Goal: Task Accomplishment & Management: Use online tool/utility

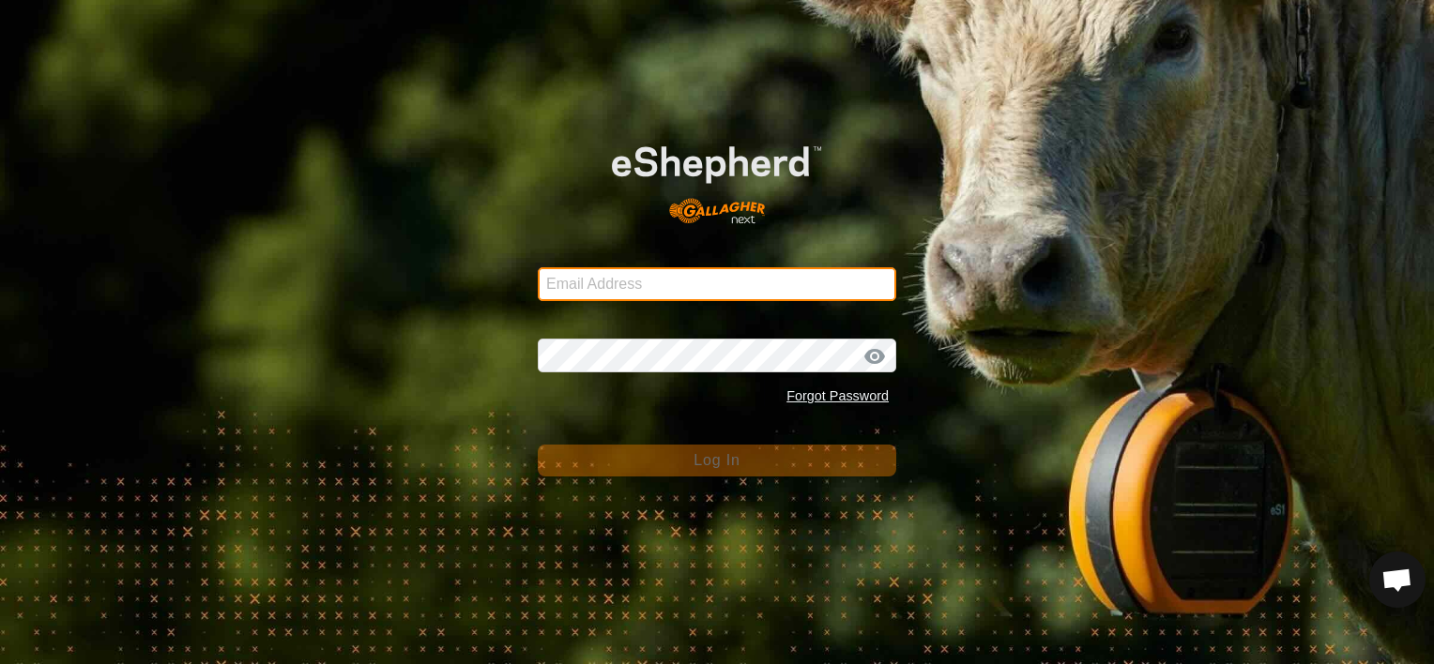
click at [632, 286] on input "Email Address" at bounding box center [717, 284] width 358 height 34
type input "horseshoes_1@hotmail.com"
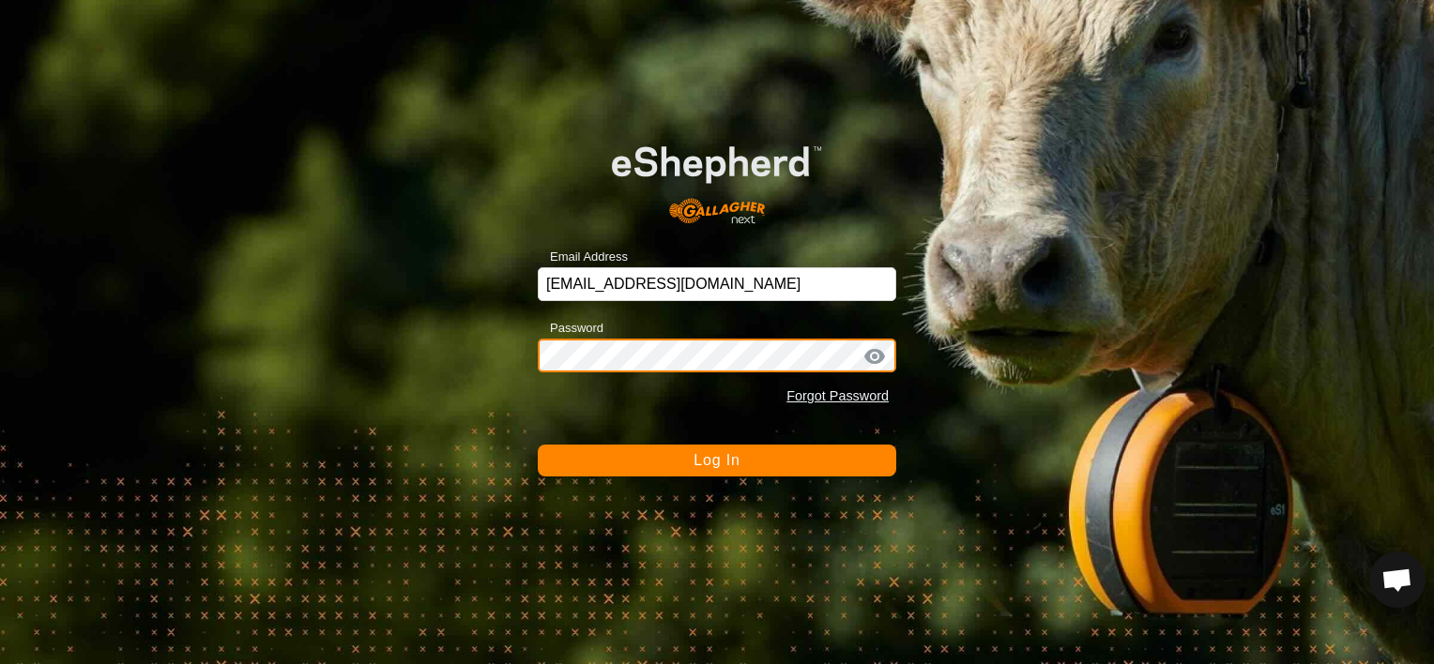
click at [538, 445] on button "Log In" at bounding box center [717, 461] width 358 height 32
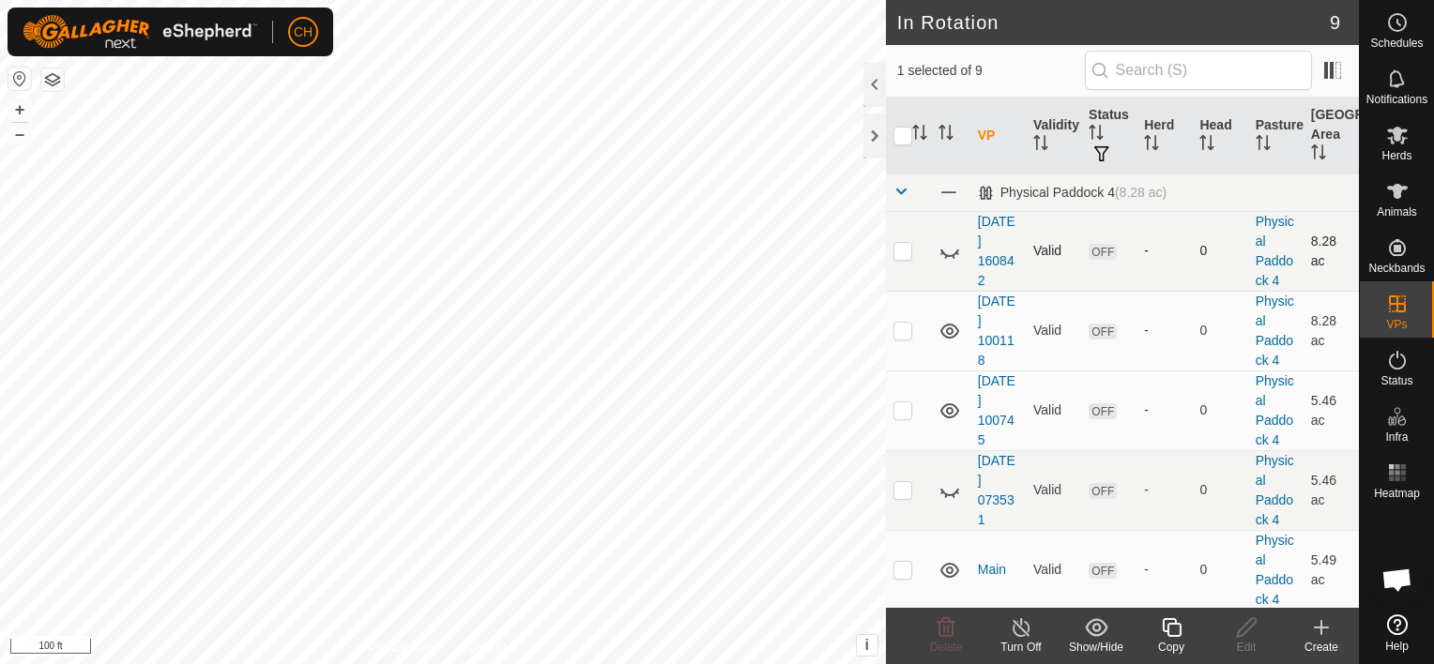
click at [950, 257] on icon at bounding box center [949, 251] width 23 height 23
click at [946, 492] on icon at bounding box center [949, 490] width 23 height 23
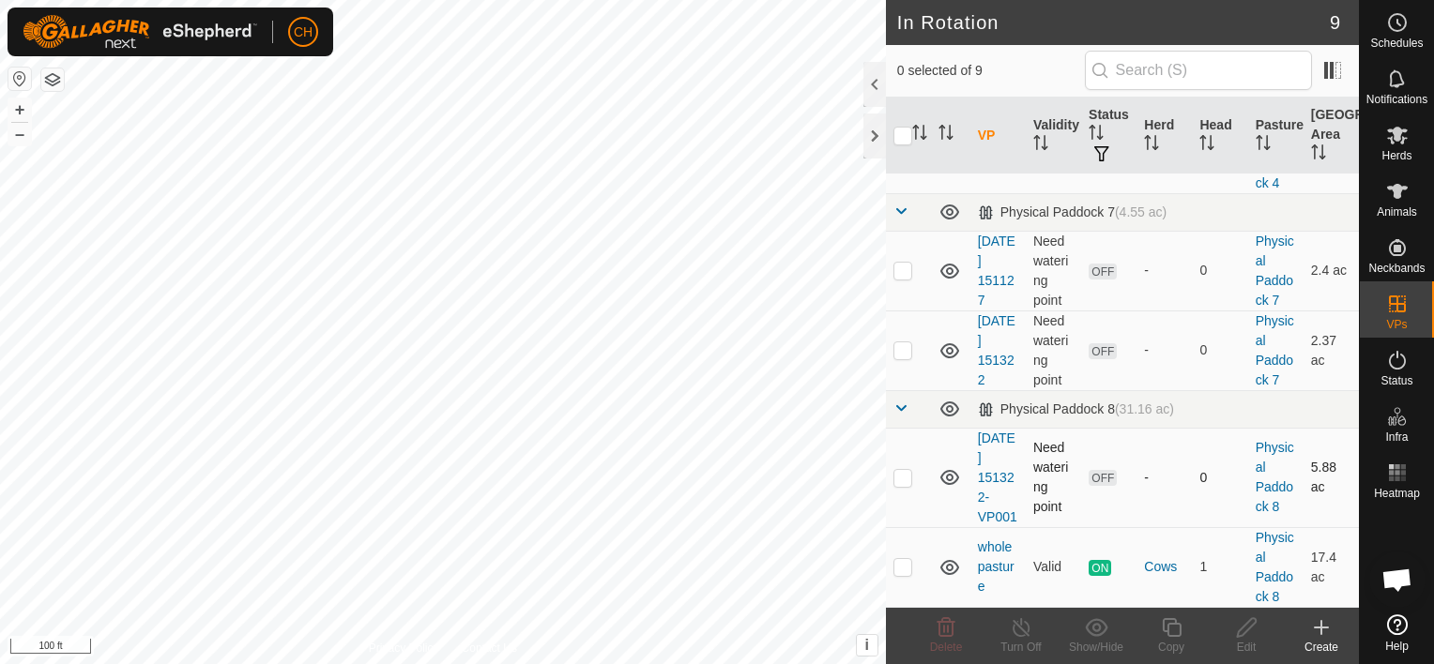
checkbox input "true"
click at [1027, 632] on icon at bounding box center [1021, 627] width 23 height 23
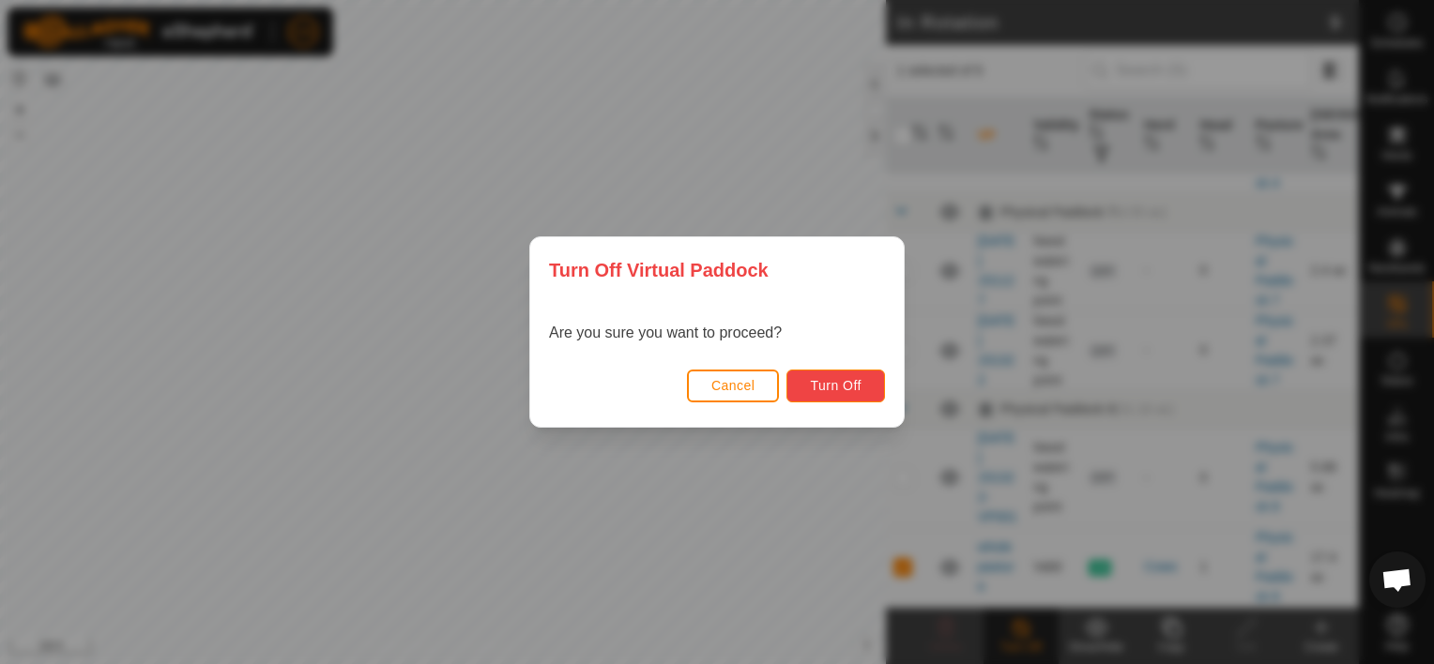
click at [846, 375] on button "Turn Off" at bounding box center [835, 386] width 99 height 33
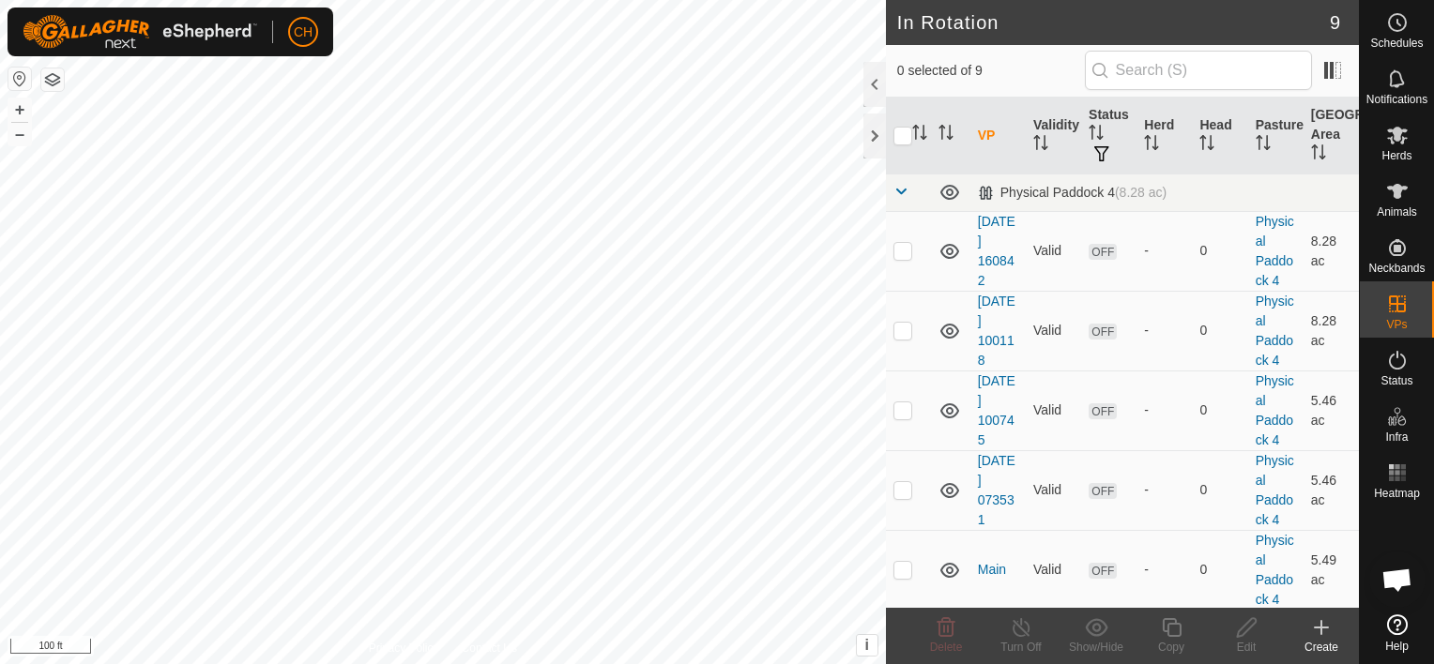
checkbox input "true"
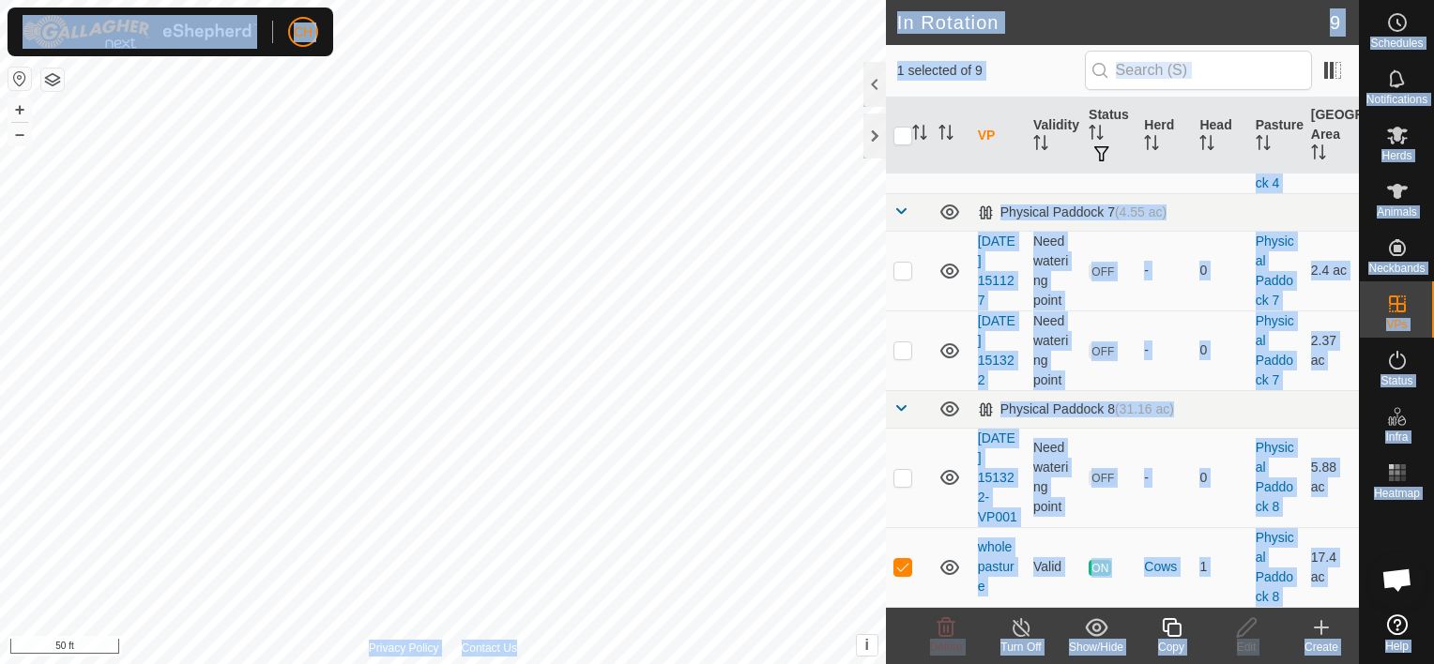
click at [372, 519] on div "CH Schedules Notifications Herds Animals Neckbands VPs Status Infra Heatmap Hel…" at bounding box center [717, 332] width 1434 height 664
drag, startPoint x: 246, startPoint y: 51, endPoint x: 899, endPoint y: 446, distance: 763.3
click at [899, 446] on div "In Rotation 9 1 selected of 9 VP Validity Status Herd Head Pasture Grazing Area…" at bounding box center [679, 332] width 1359 height 664
click at [910, 454] on td at bounding box center [908, 477] width 45 height 99
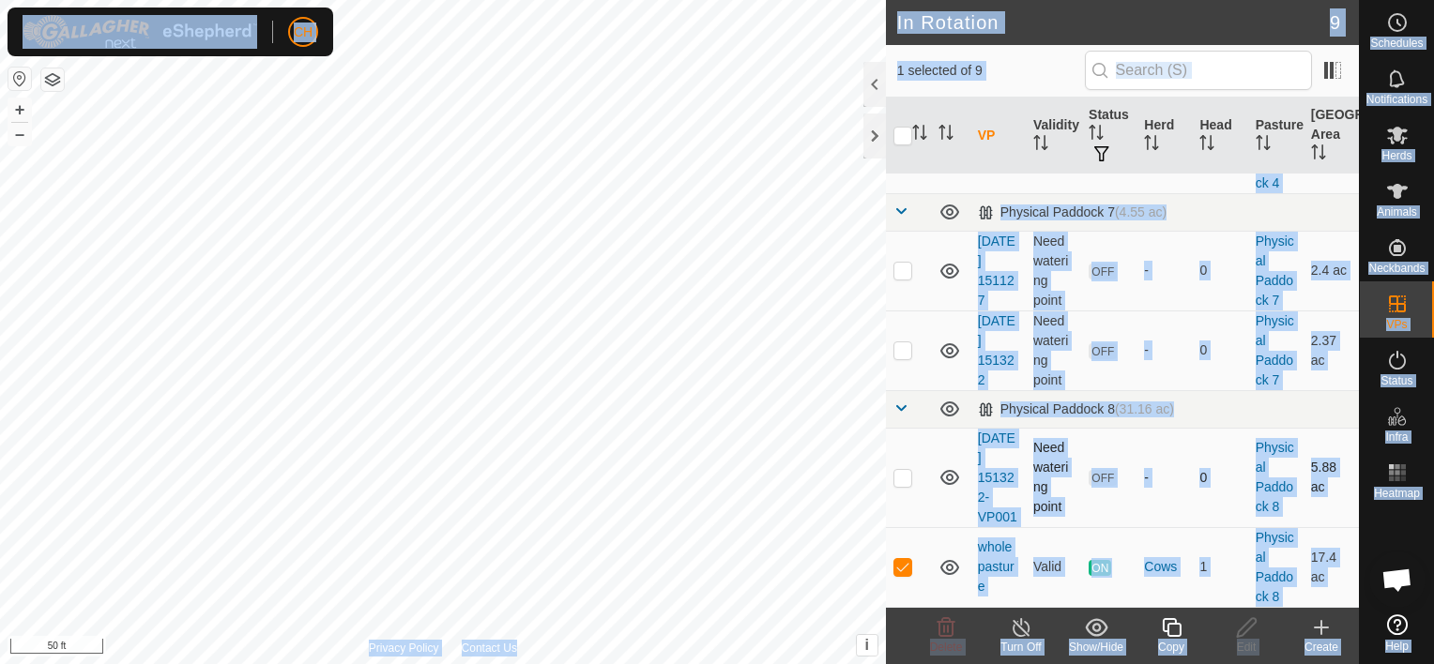
drag, startPoint x: 910, startPoint y: 454, endPoint x: 901, endPoint y: 439, distance: 17.7
click at [901, 439] on td at bounding box center [908, 477] width 45 height 99
click at [212, 33] on img at bounding box center [140, 32] width 235 height 34
click at [131, 110] on div "CH Schedules Notifications Herds Animals Neckbands VPs Status Infra Heatmap Hel…" at bounding box center [717, 332] width 1434 height 664
click at [1000, 18] on h2 "In Rotation" at bounding box center [1113, 22] width 433 height 23
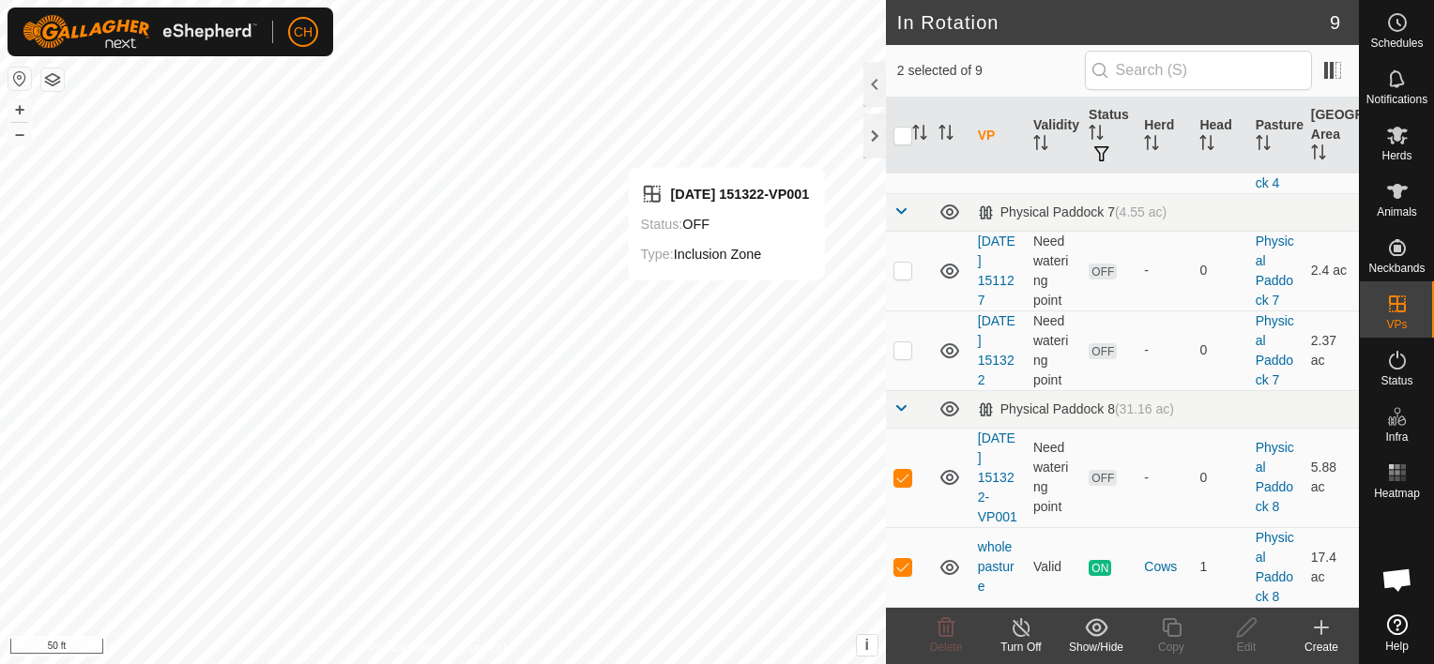
click at [1023, 19] on h2 "In Rotation" at bounding box center [1113, 22] width 433 height 23
click at [904, 470] on p-checkbox at bounding box center [902, 477] width 19 height 15
checkbox input "false"
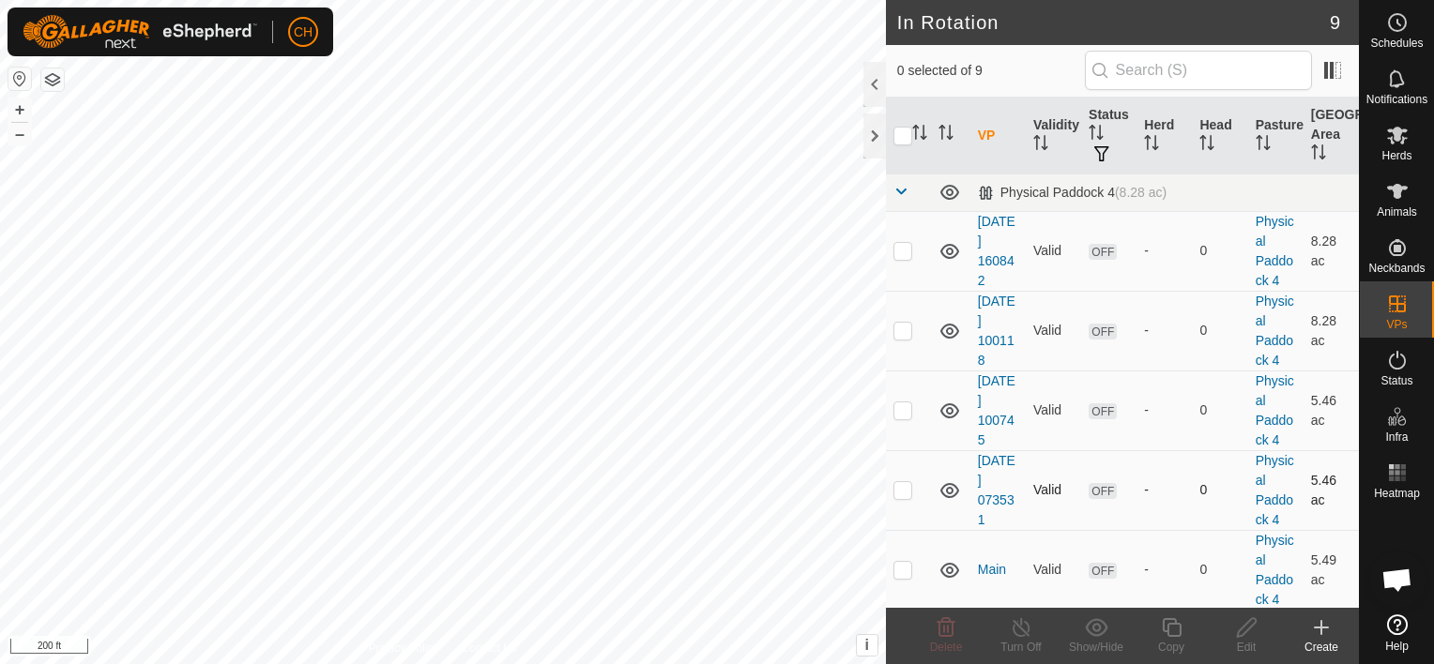
checkbox input "true"
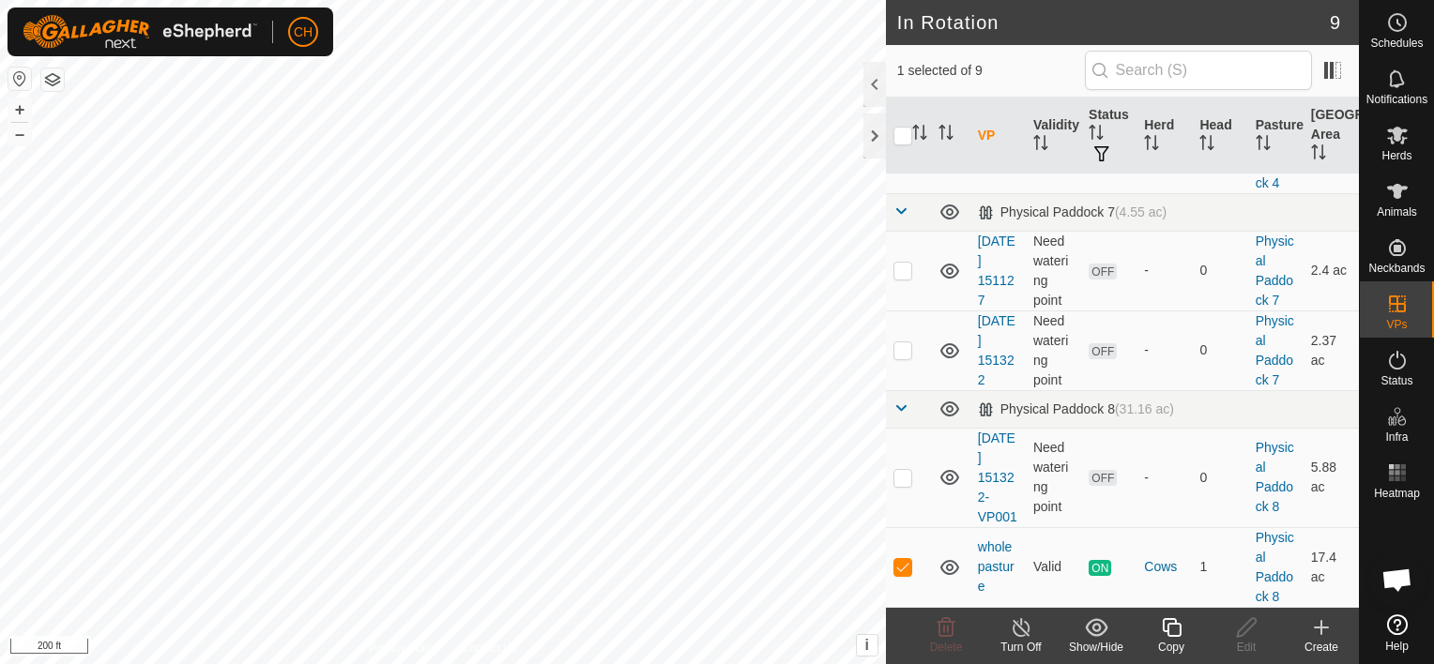
scroll to position [434, 0]
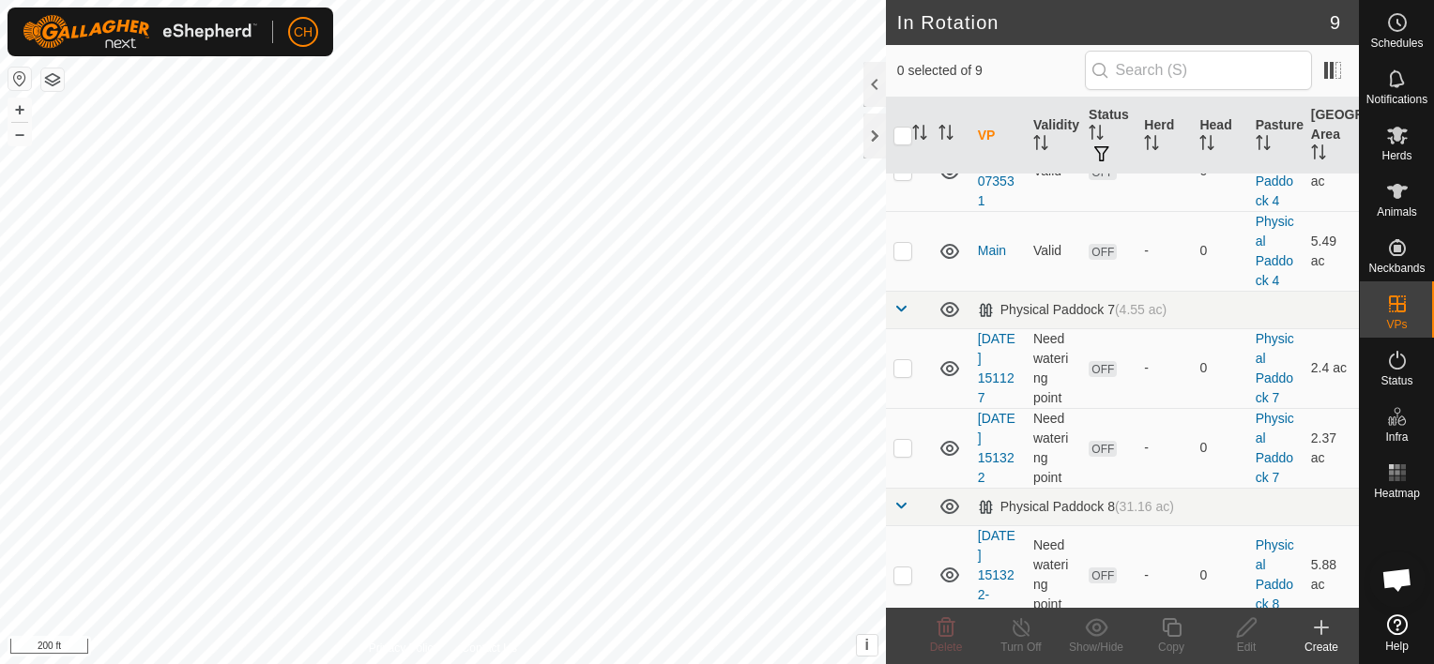
scroll to position [434, 0]
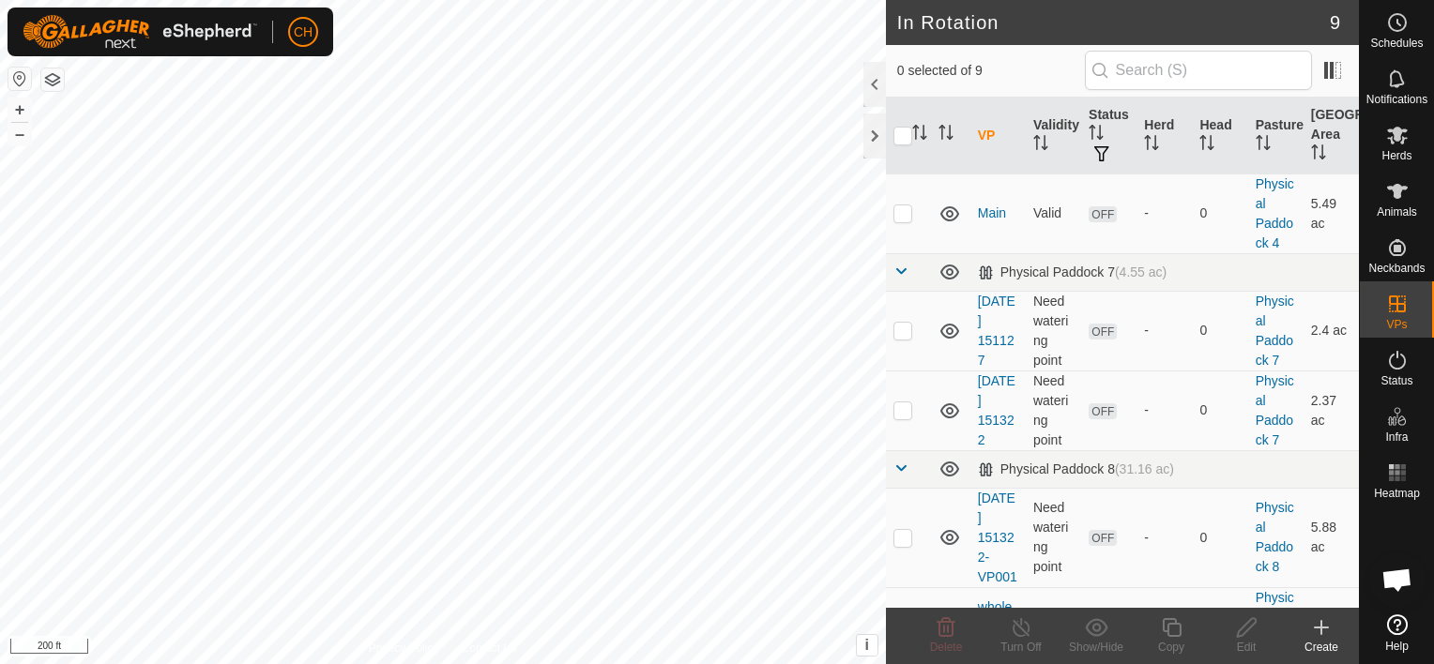
scroll to position [434, 0]
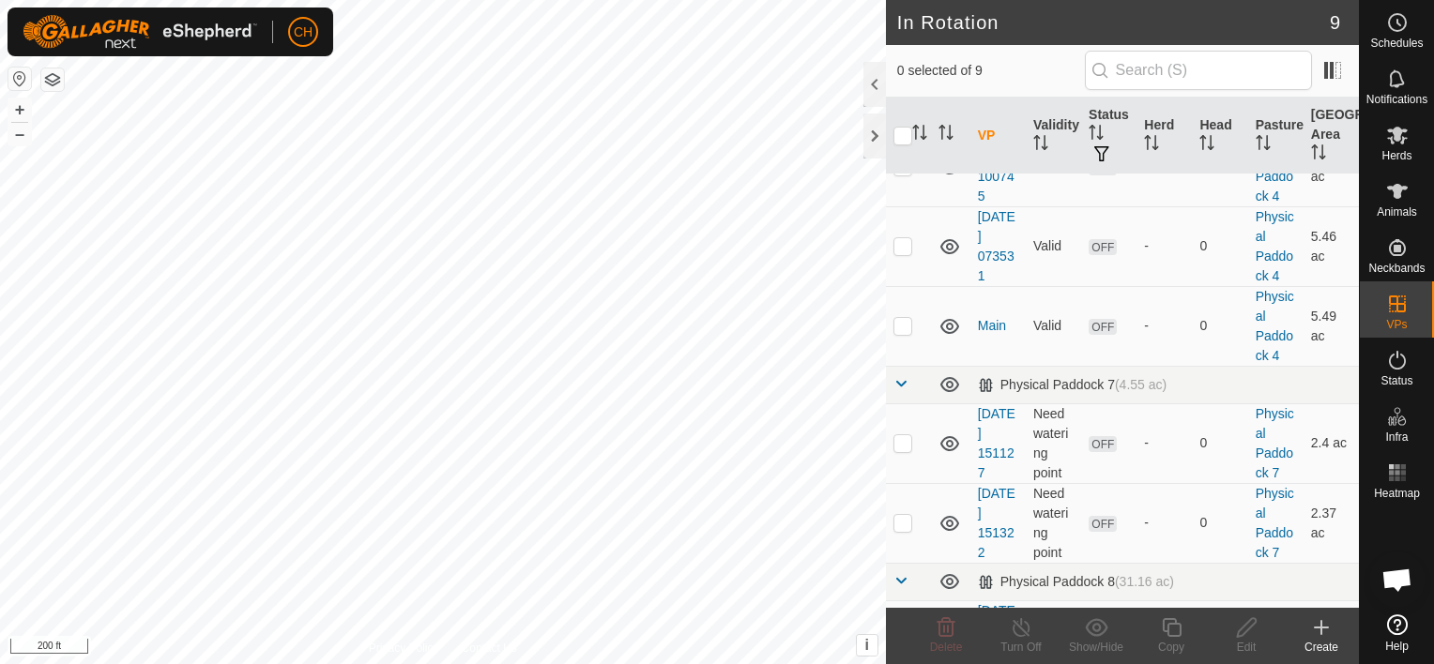
scroll to position [434, 0]
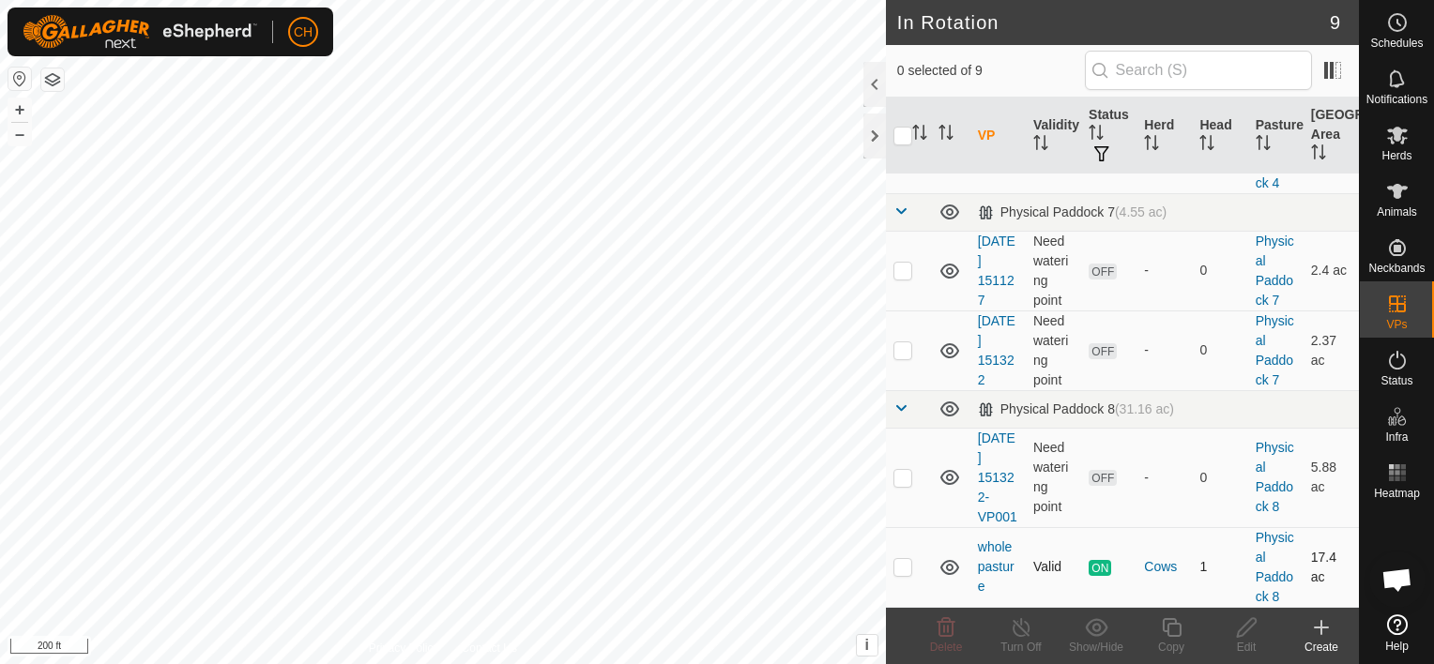
click at [906, 576] on td at bounding box center [908, 567] width 45 height 80
checkbox input "true"
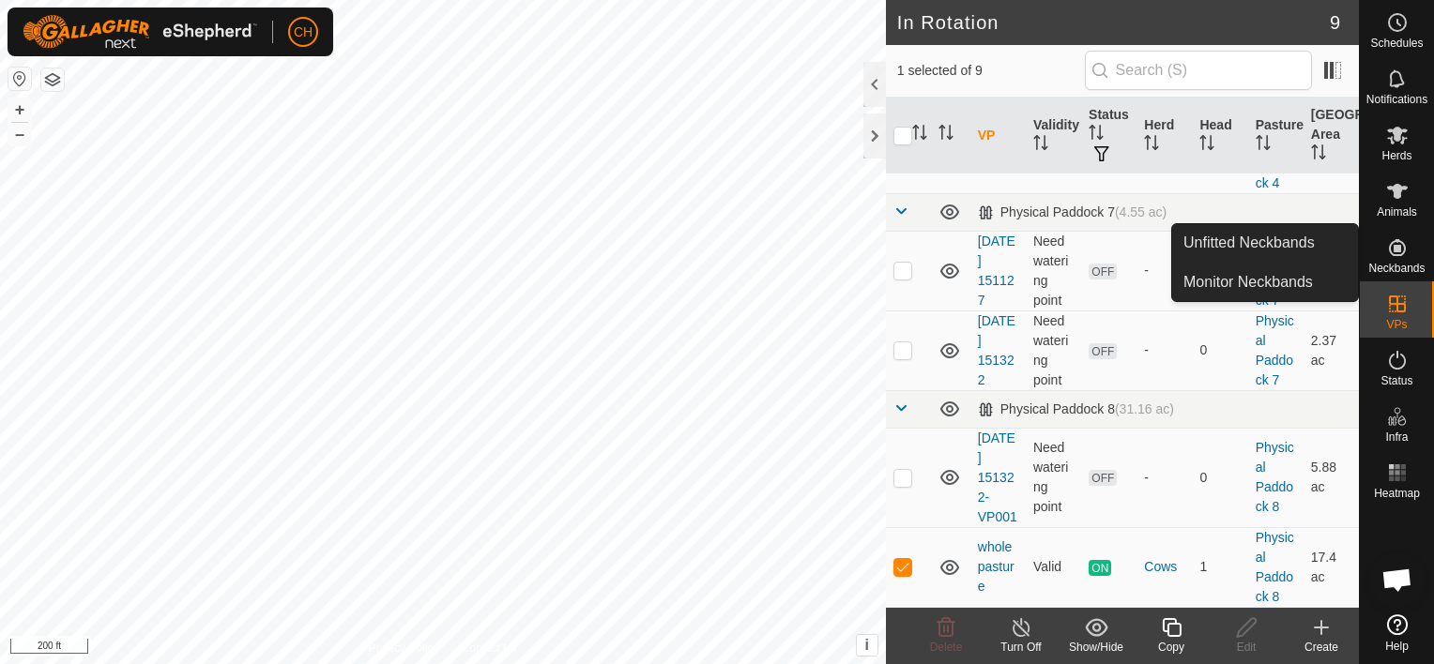
click at [1389, 253] on icon at bounding box center [1397, 247] width 23 height 23
click at [1236, 241] on link "Unfitted Neckbands" at bounding box center [1265, 243] width 186 height 38
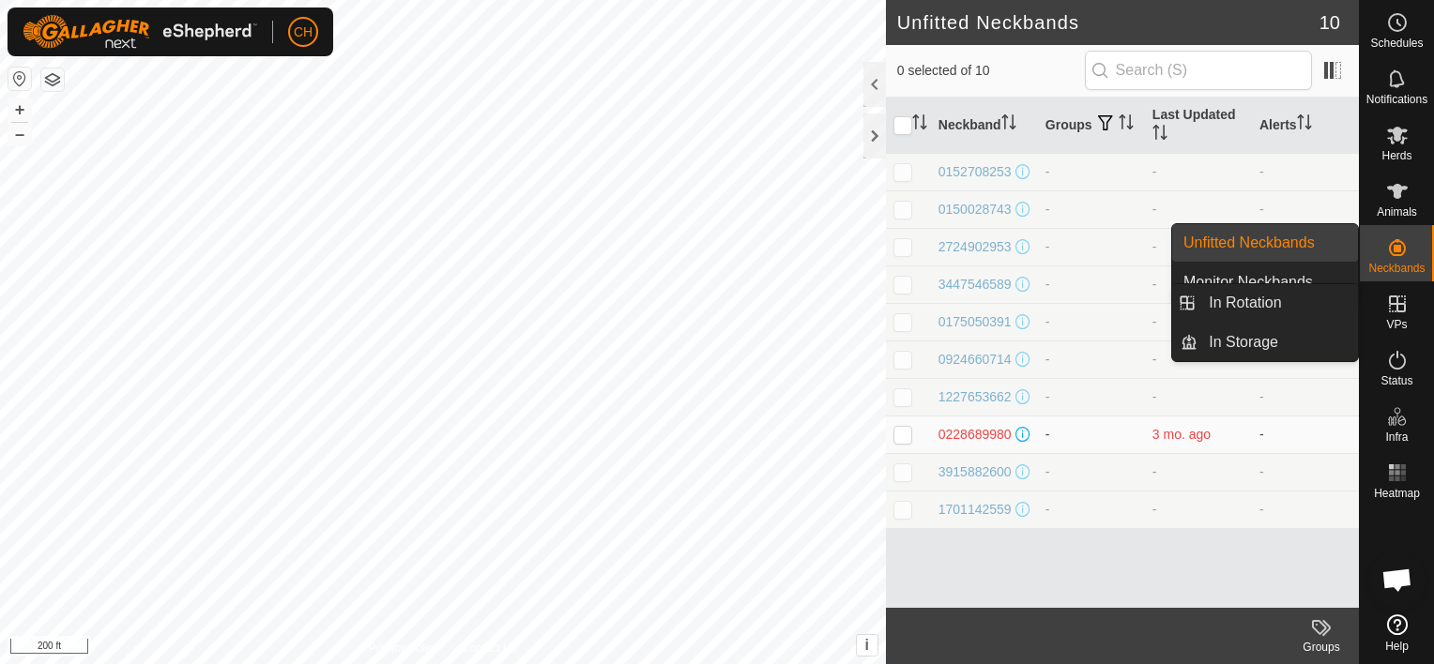
click at [1393, 308] on icon at bounding box center [1397, 304] width 23 height 23
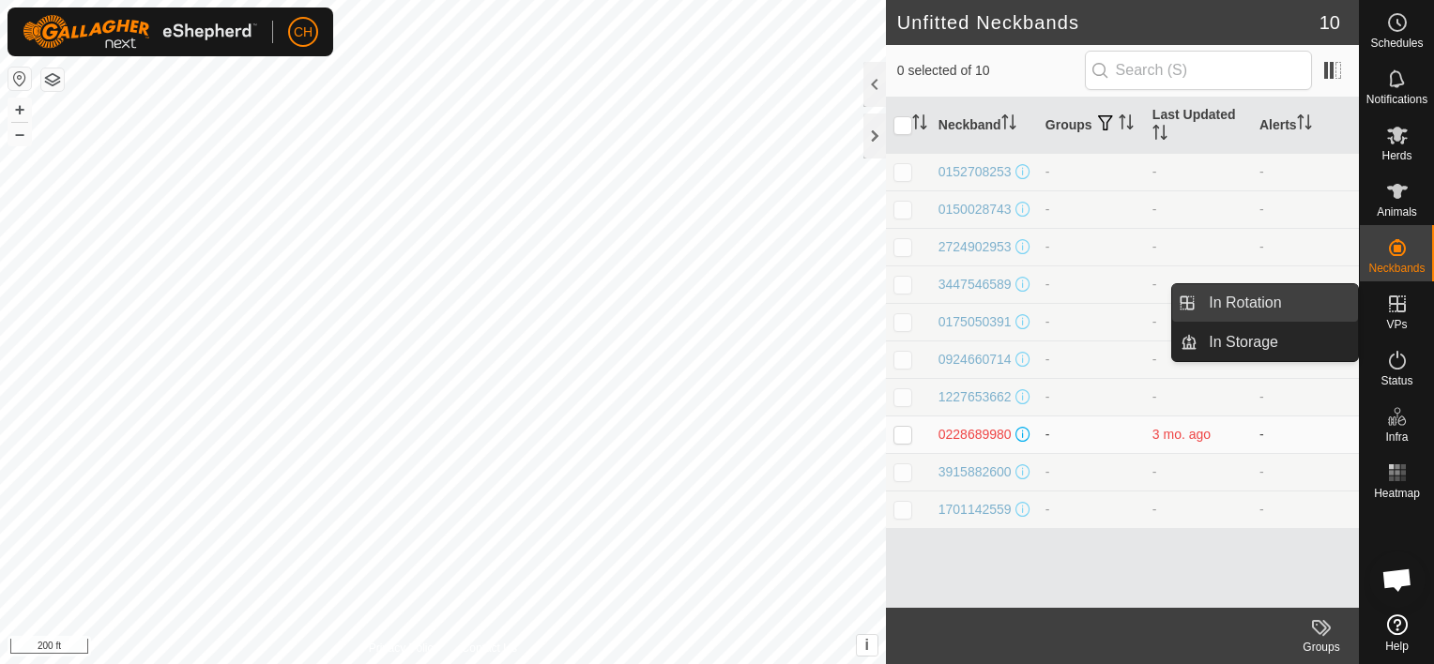
click at [1299, 312] on link "In Rotation" at bounding box center [1277, 303] width 160 height 38
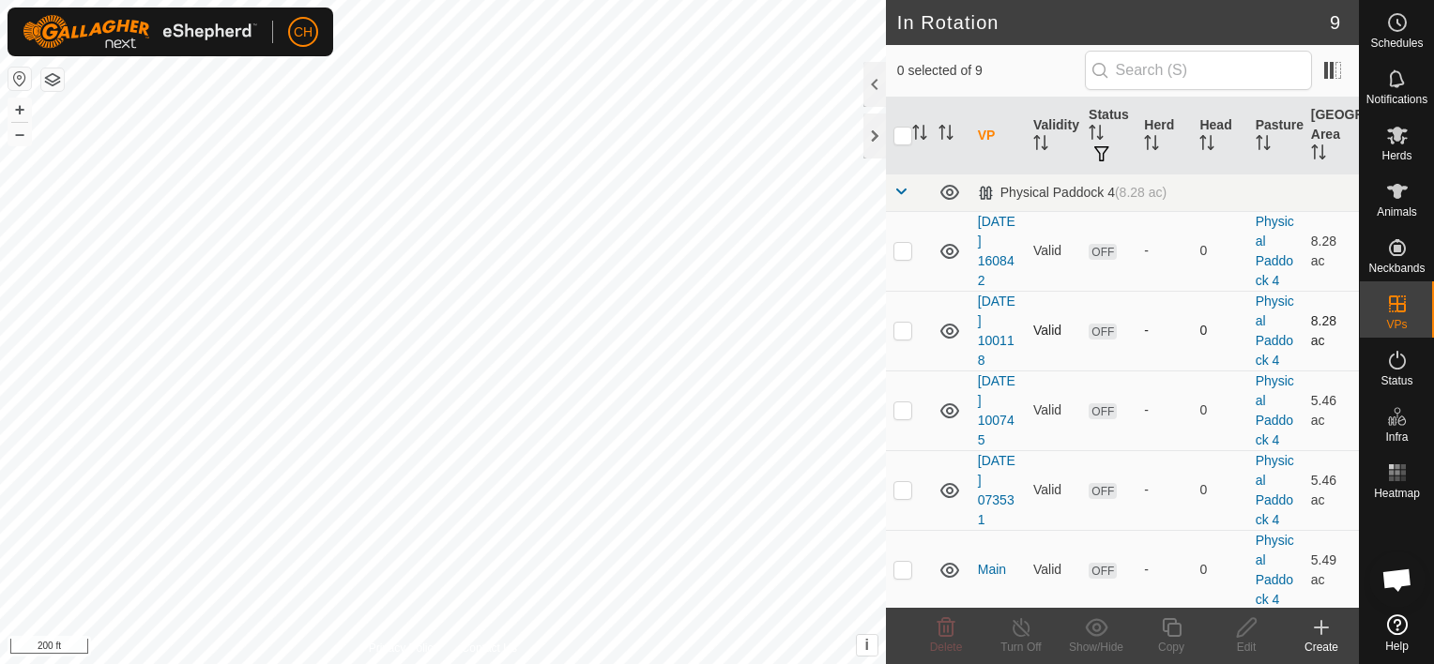
scroll to position [434, 0]
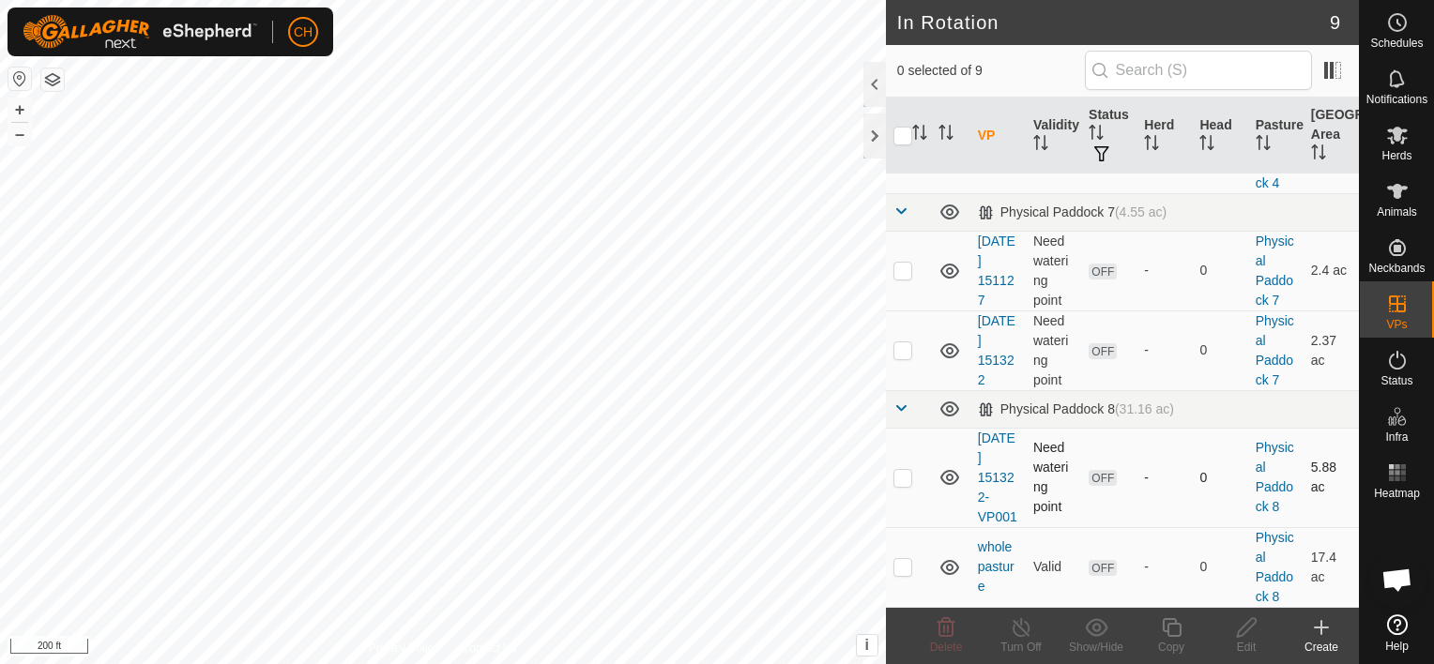
click at [1086, 443] on td "OFF" at bounding box center [1108, 477] width 55 height 99
click at [901, 571] on p-checkbox at bounding box center [902, 566] width 19 height 15
checkbox input "true"
click at [1247, 634] on icon at bounding box center [1246, 627] width 23 height 23
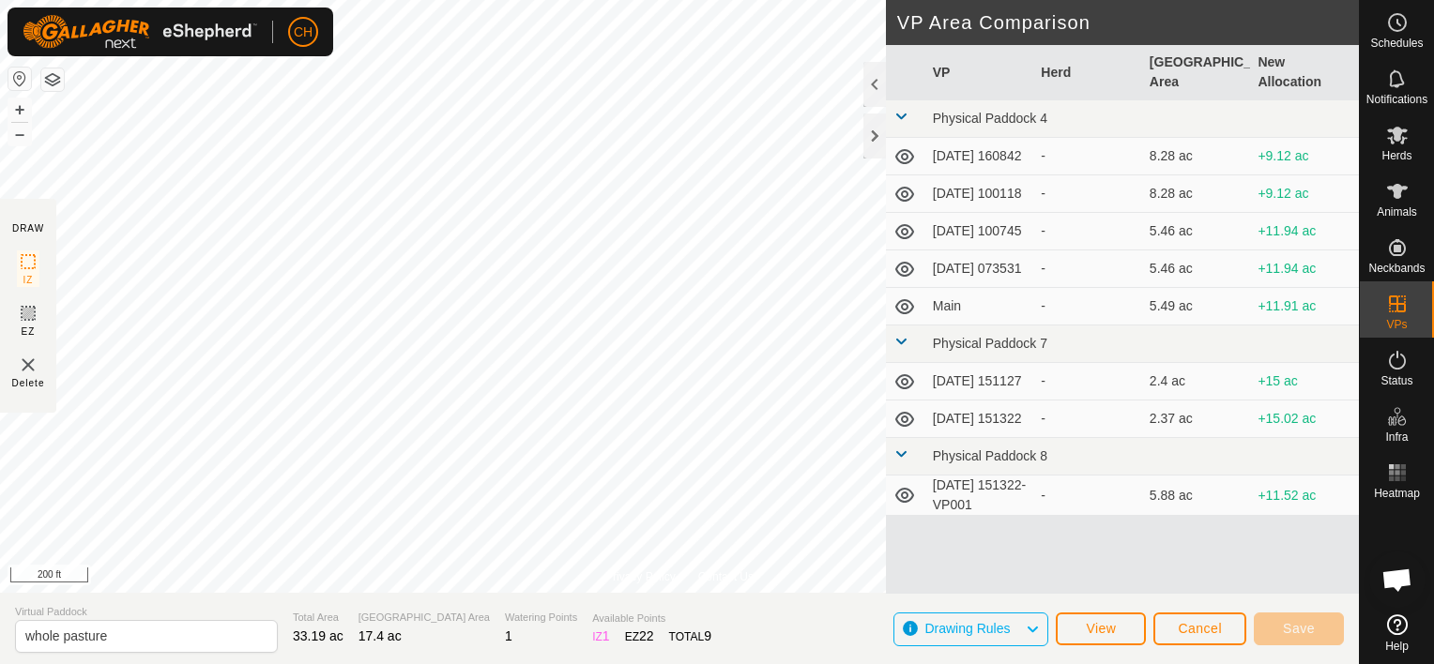
click at [215, 660] on section "Virtual Paddock whole pasture Total Area 33.19 ac Grazing Area 17.4 ac Watering…" at bounding box center [679, 628] width 1359 height 71
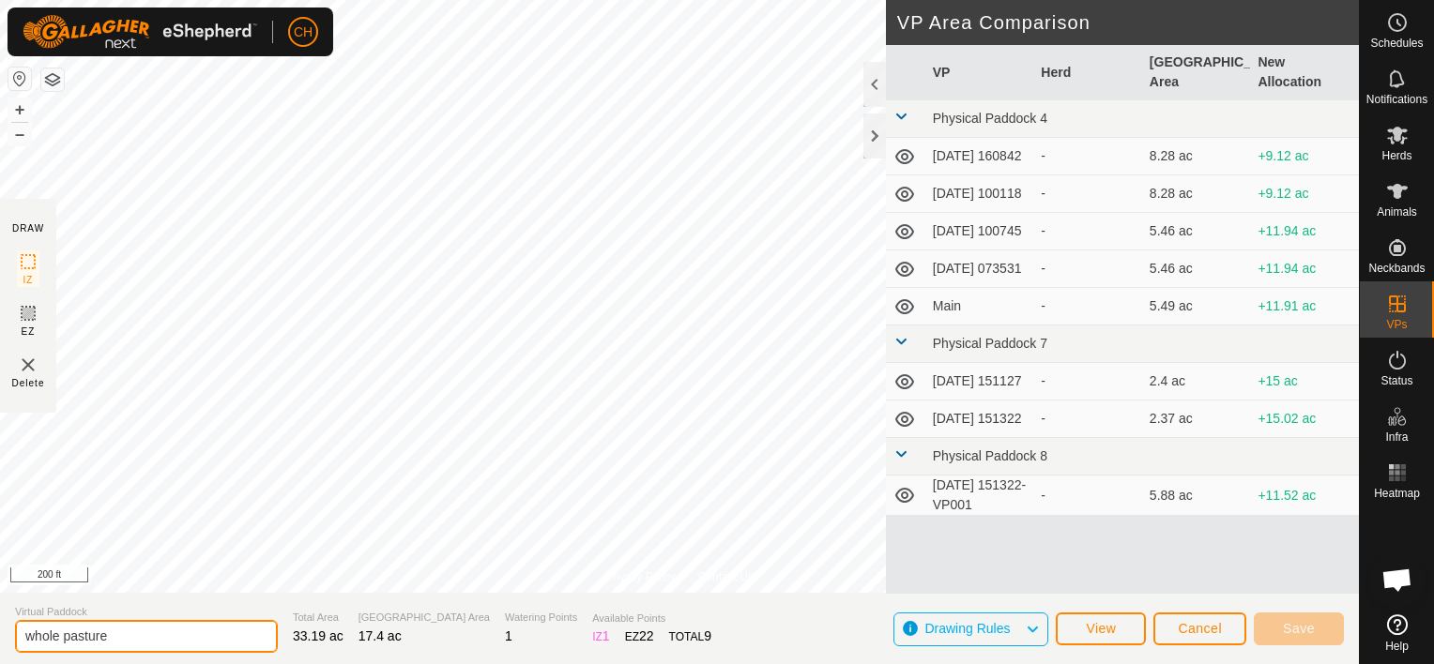
click at [212, 642] on input "whole pasture" at bounding box center [146, 636] width 263 height 33
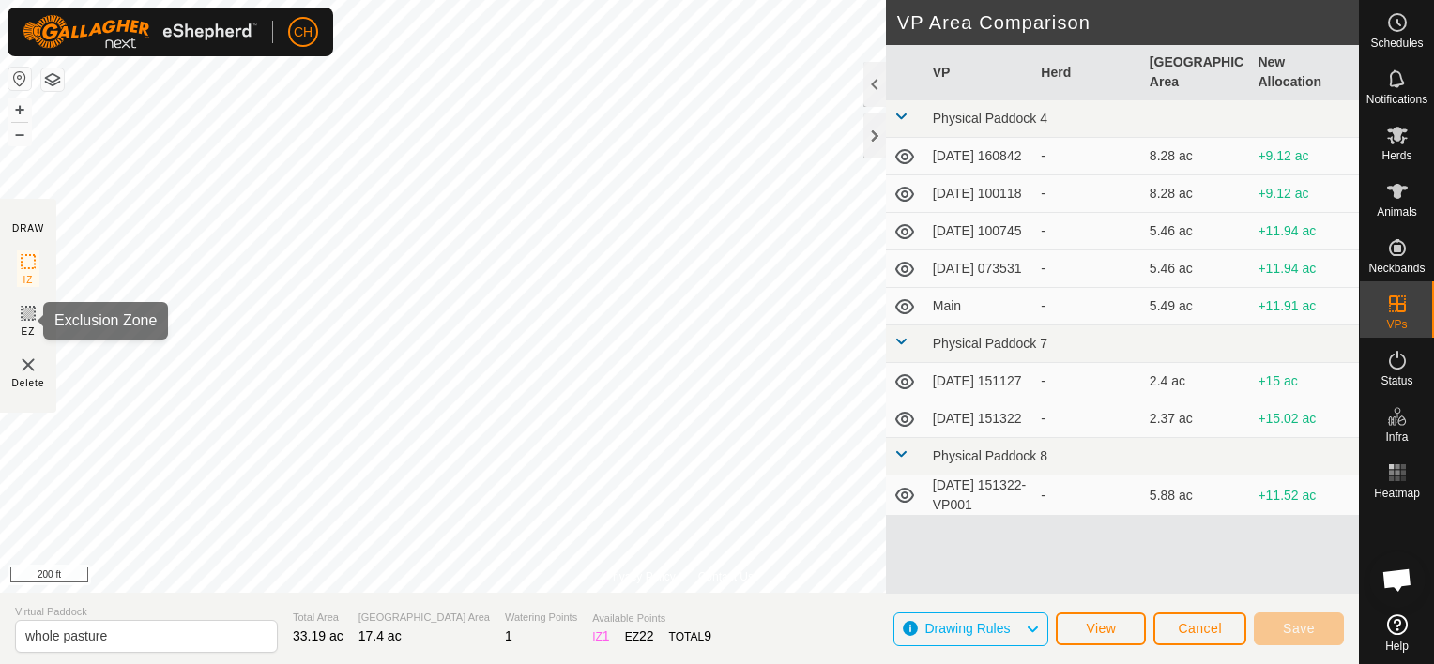
click at [23, 319] on icon at bounding box center [28, 313] width 23 height 23
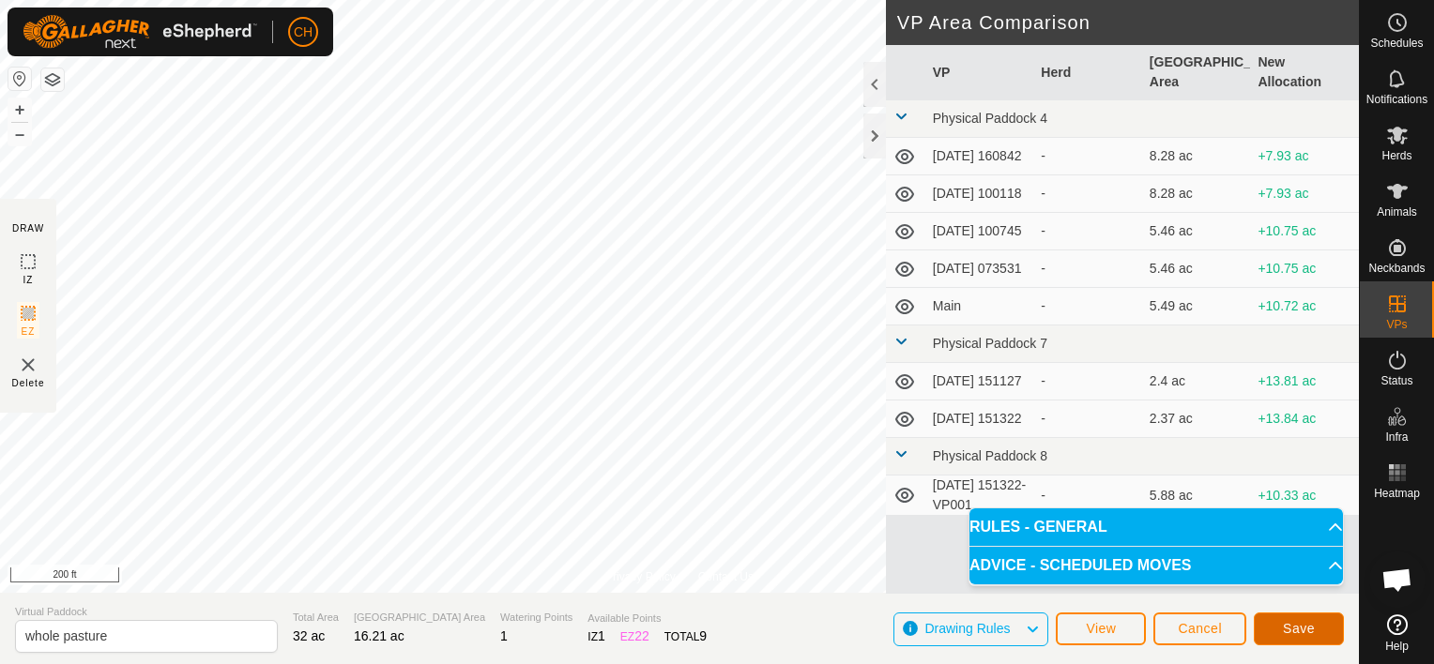
click at [1306, 627] on span "Save" at bounding box center [1299, 628] width 32 height 15
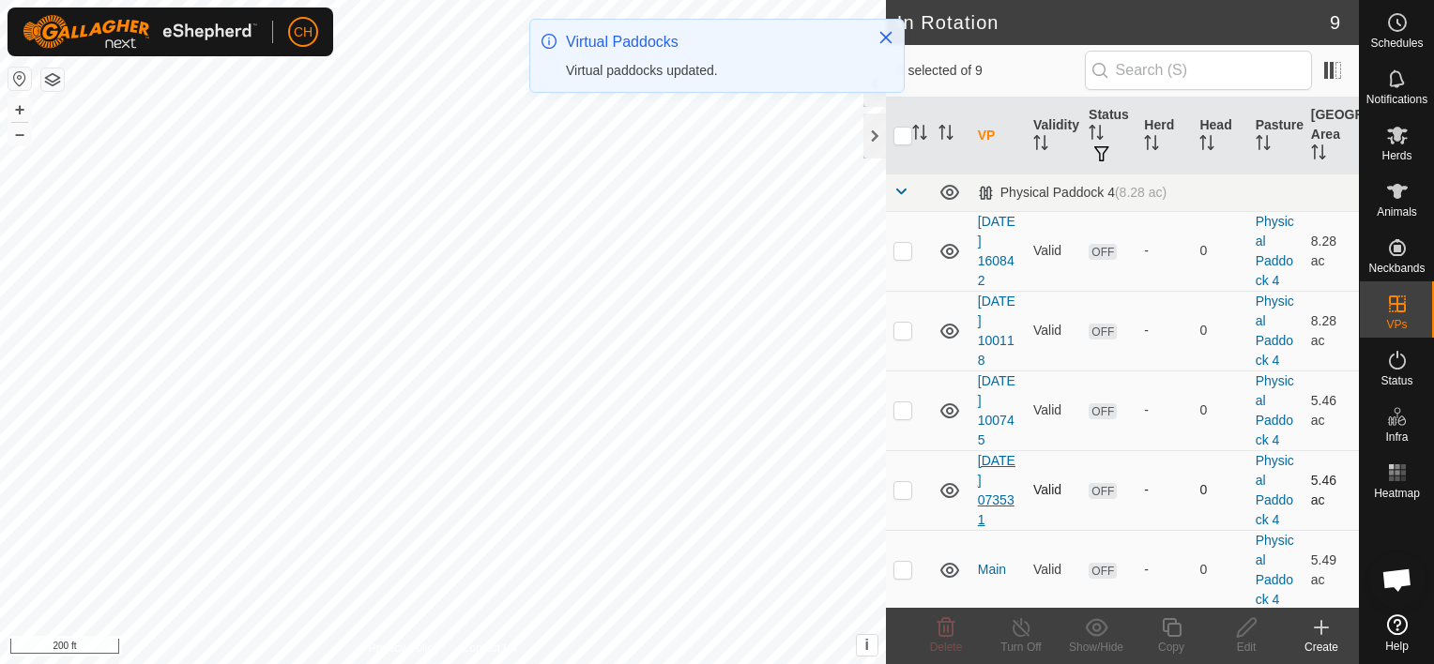
scroll to position [434, 0]
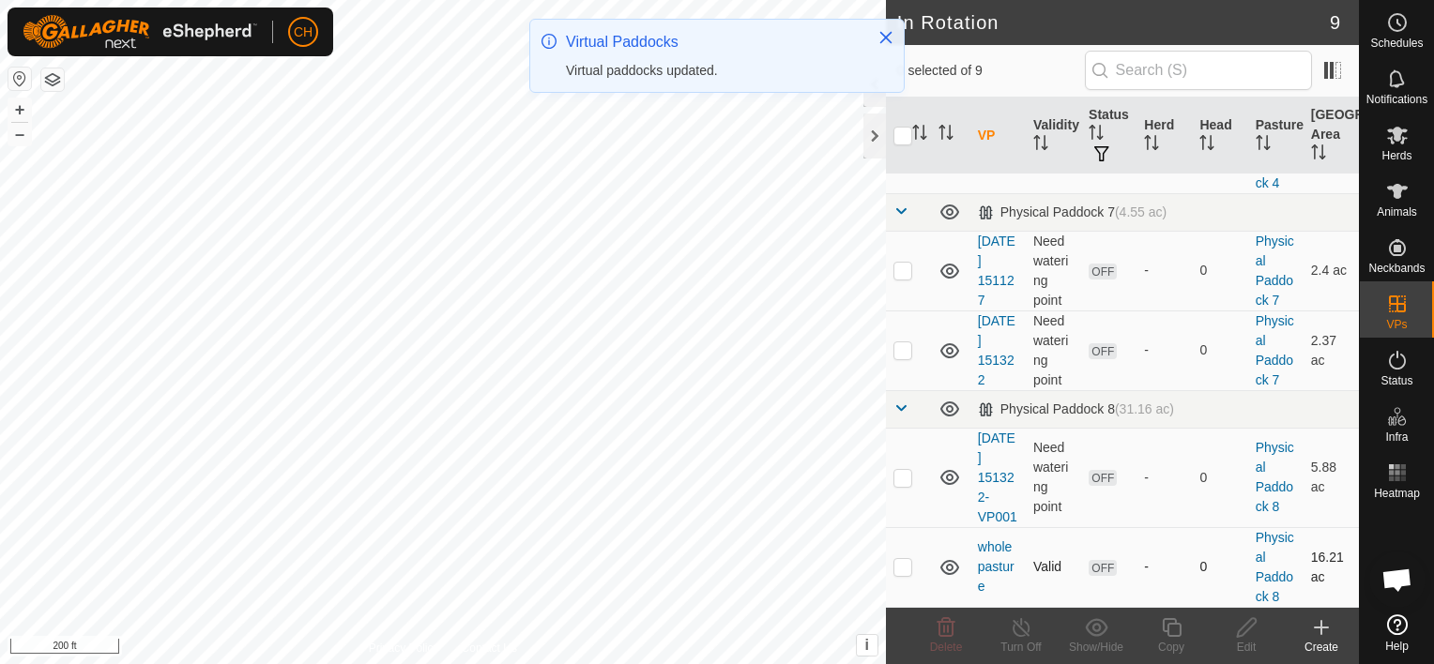
click at [903, 565] on p-checkbox at bounding box center [902, 566] width 19 height 15
checkbox input "true"
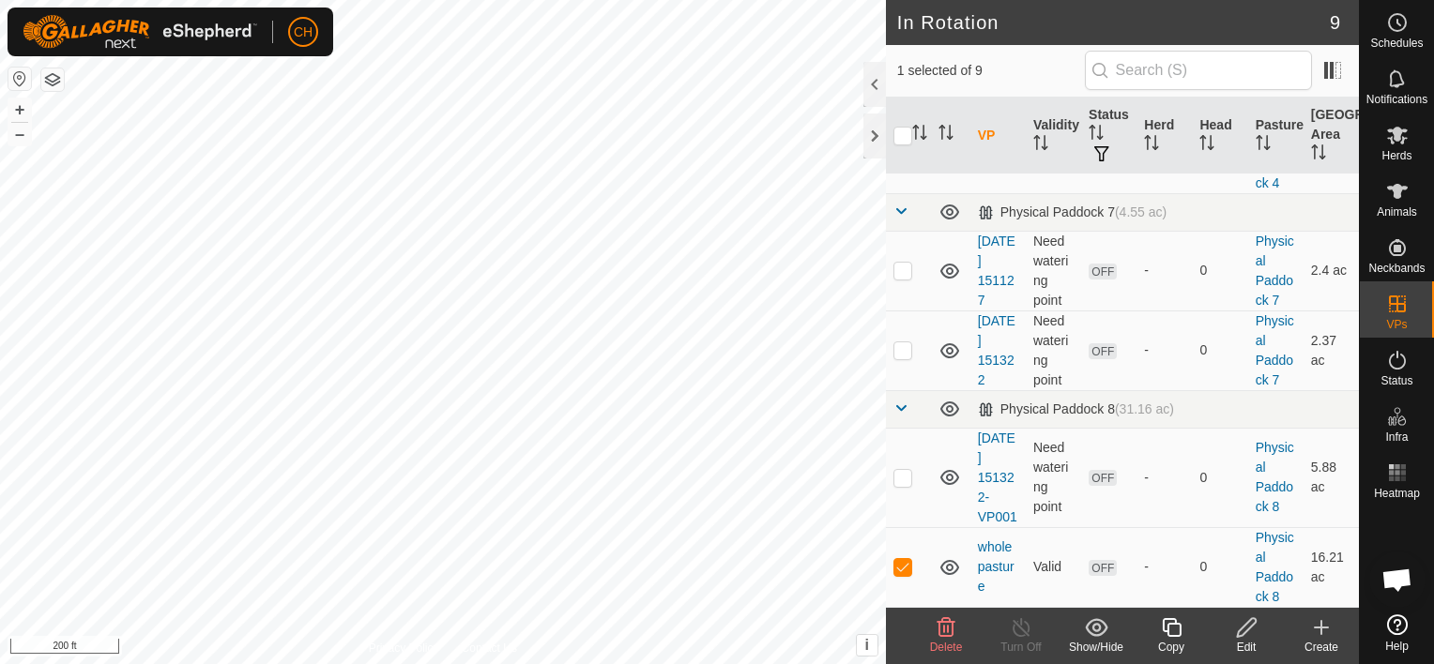
click at [1245, 647] on div "Edit" at bounding box center [1246, 647] width 75 height 17
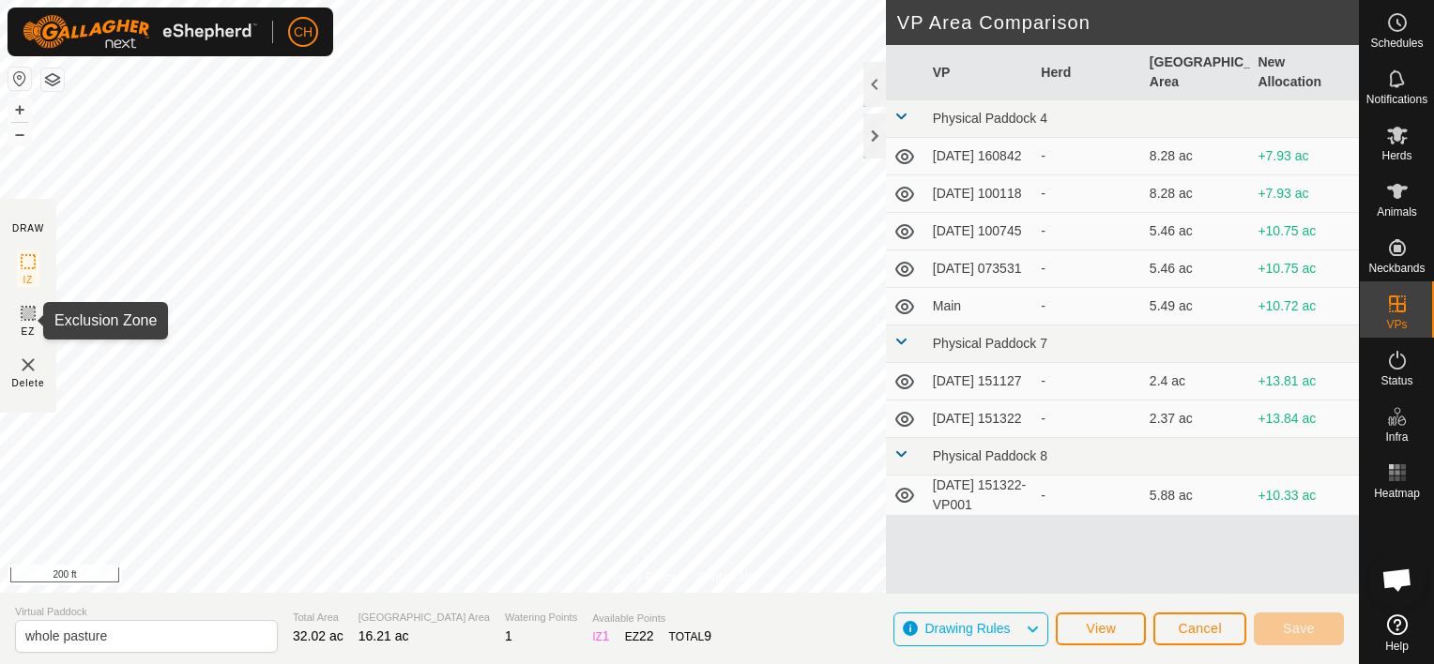
click at [32, 313] on icon at bounding box center [28, 313] width 23 height 23
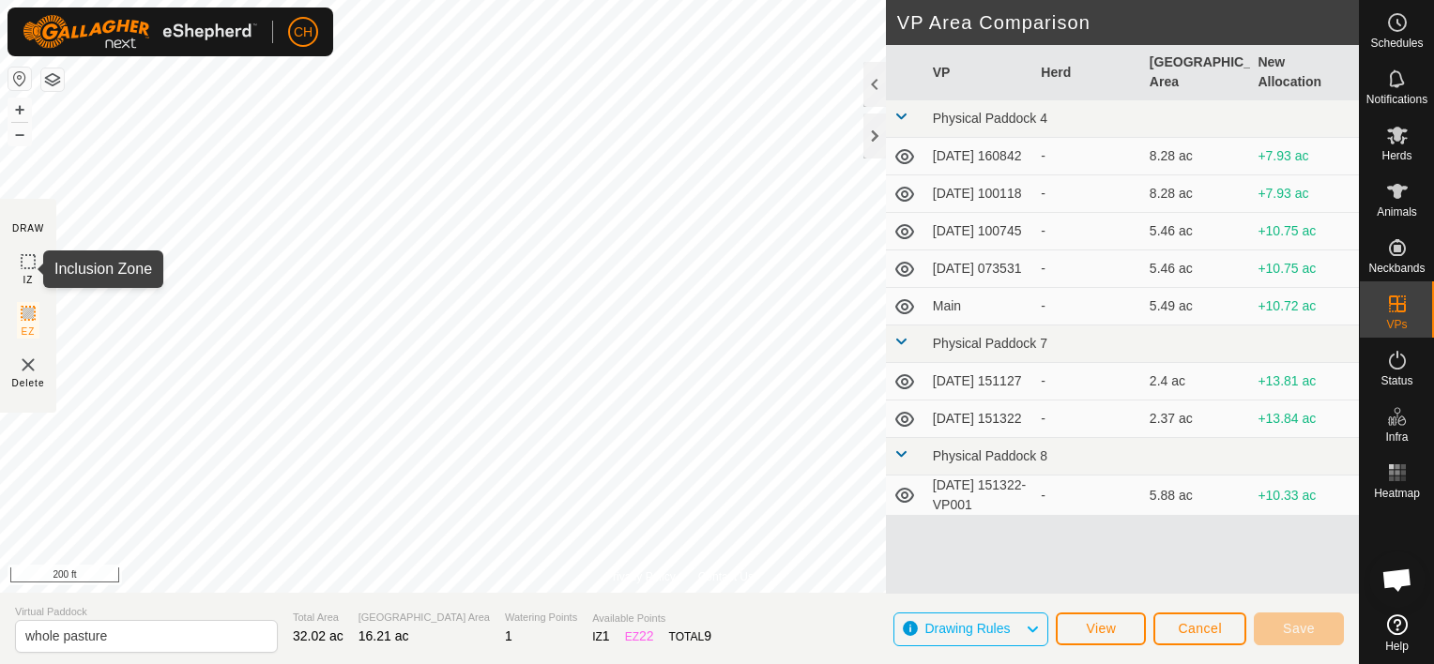
click at [32, 263] on icon at bounding box center [28, 262] width 23 height 23
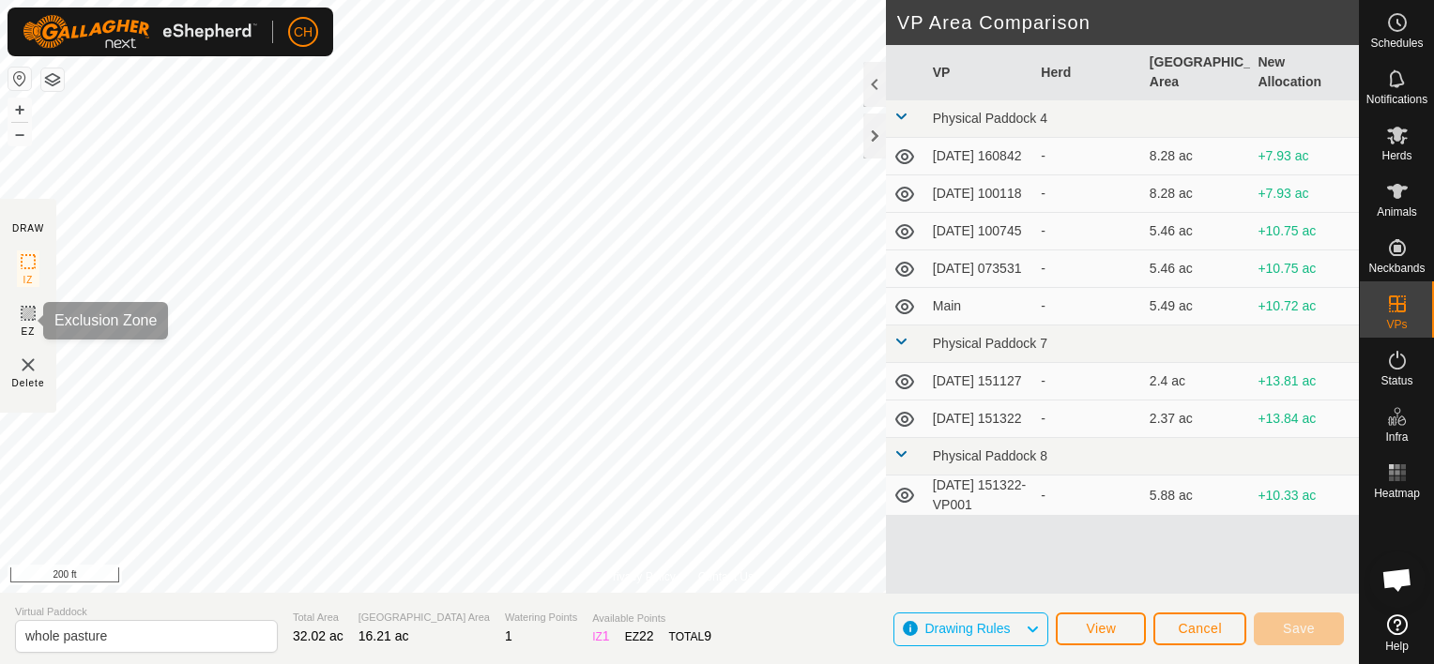
click at [15, 316] on section "DRAW IZ EZ Delete" at bounding box center [28, 306] width 56 height 214
click at [27, 312] on icon at bounding box center [28, 313] width 11 height 11
drag, startPoint x: 21, startPoint y: 327, endPoint x: 25, endPoint y: 315, distance: 12.2
click at [23, 318] on div "EZ" at bounding box center [28, 320] width 23 height 37
click at [25, 311] on icon at bounding box center [28, 313] width 11 height 11
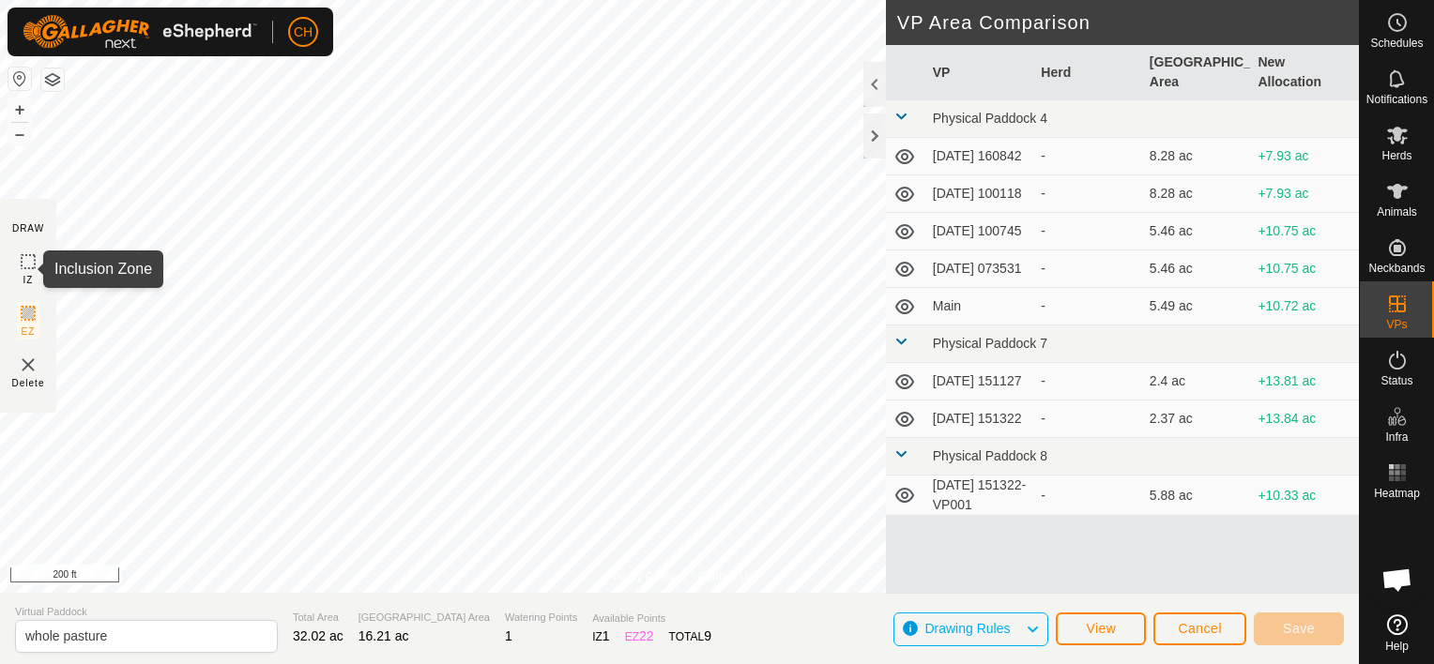
click at [26, 263] on icon at bounding box center [28, 262] width 23 height 23
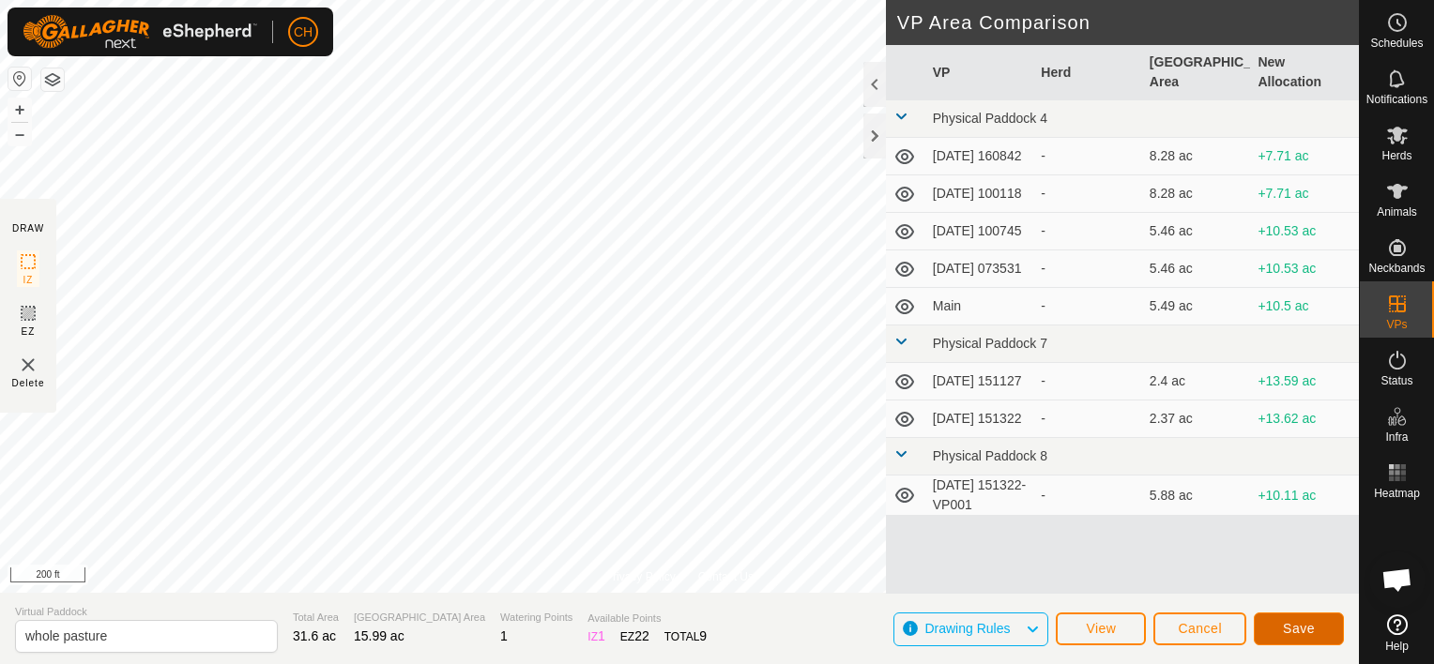
click at [1302, 630] on span "Save" at bounding box center [1299, 628] width 32 height 15
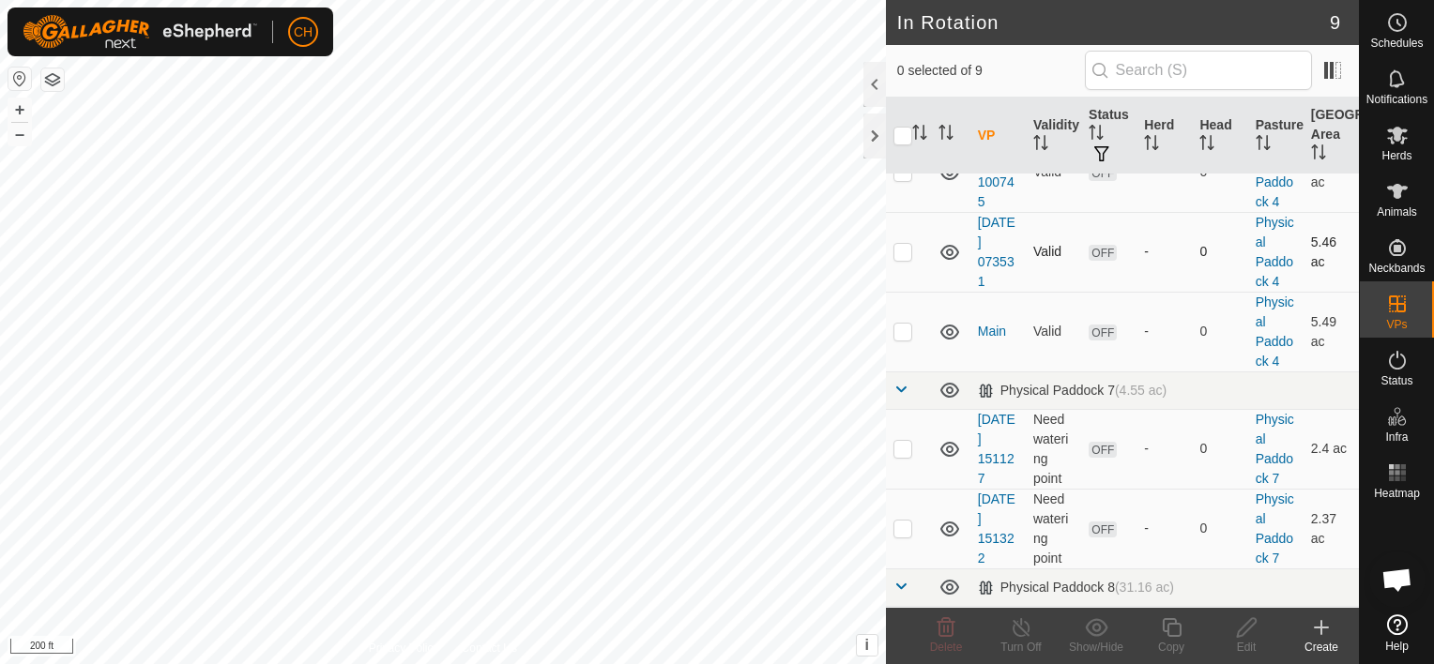
scroll to position [434, 0]
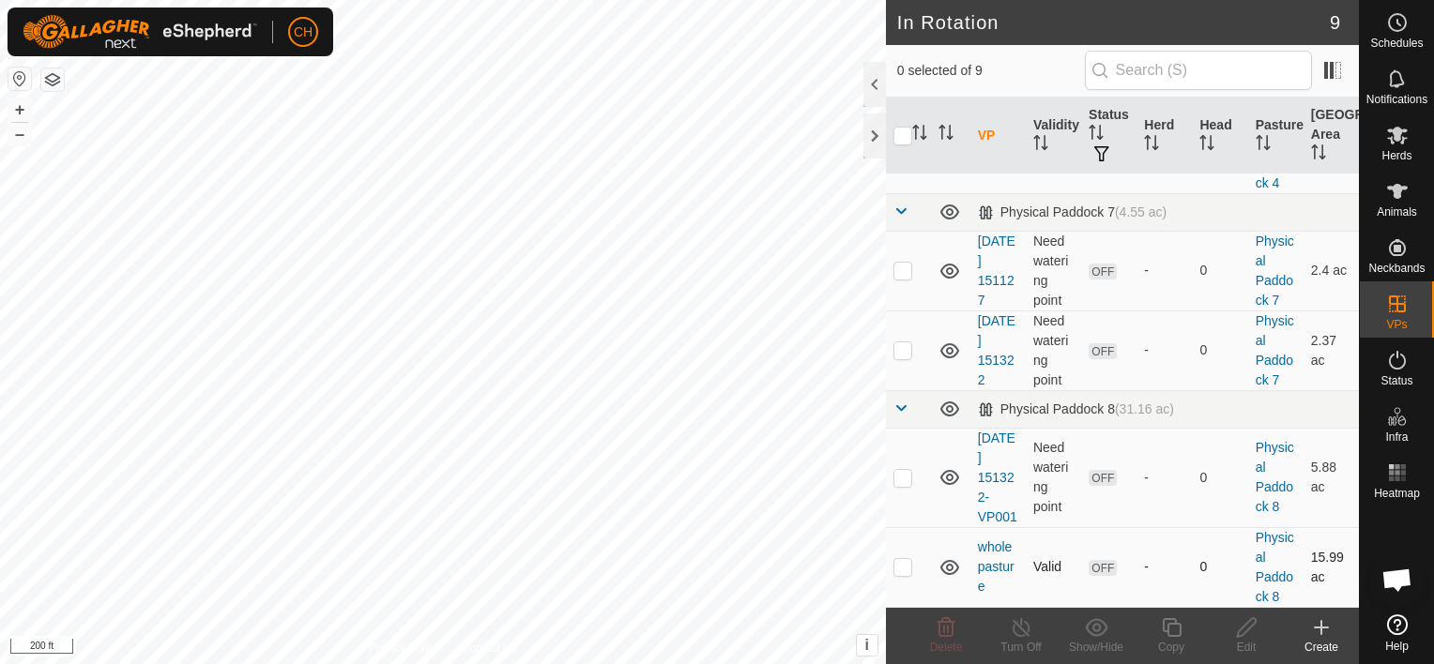
click at [902, 565] on p-checkbox at bounding box center [902, 566] width 19 height 15
checkbox input "true"
click at [1394, 140] on icon at bounding box center [1397, 136] width 21 height 18
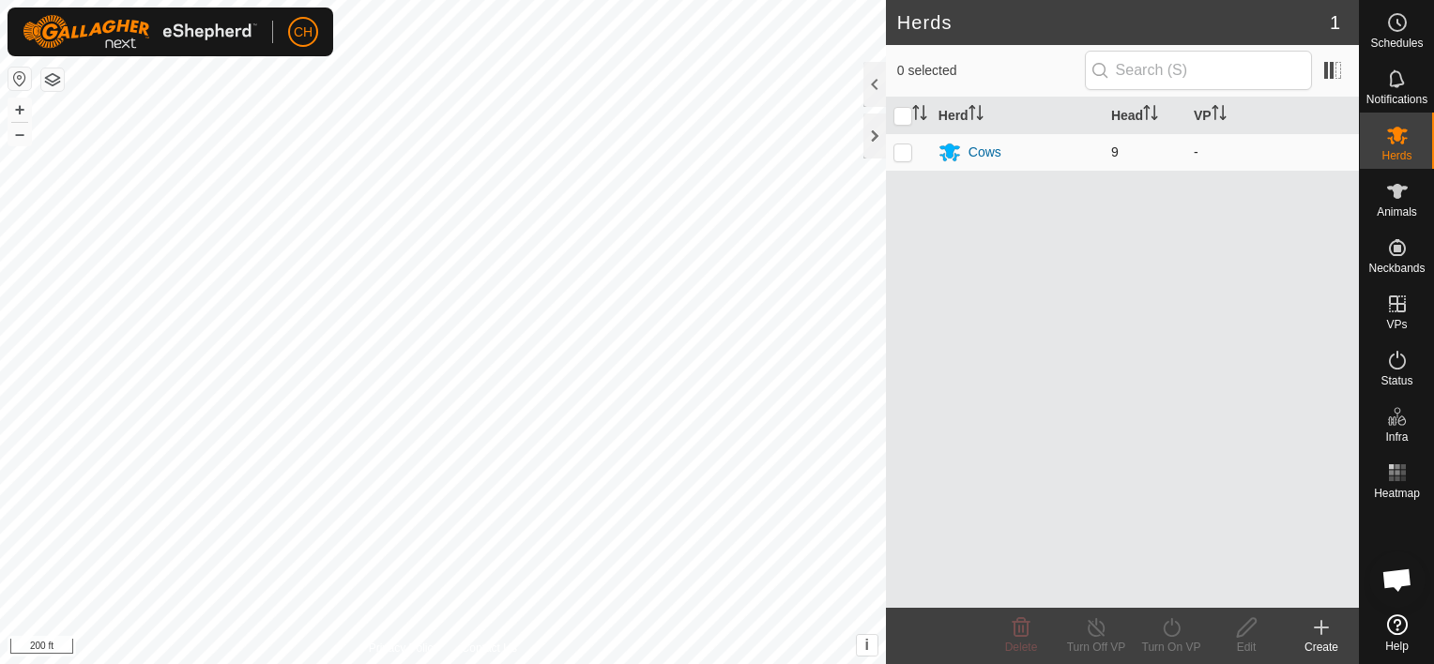
click at [897, 156] on p-checkbox at bounding box center [902, 152] width 19 height 15
checkbox input "true"
click at [1165, 638] on div "Turn On VP" at bounding box center [1171, 636] width 75 height 56
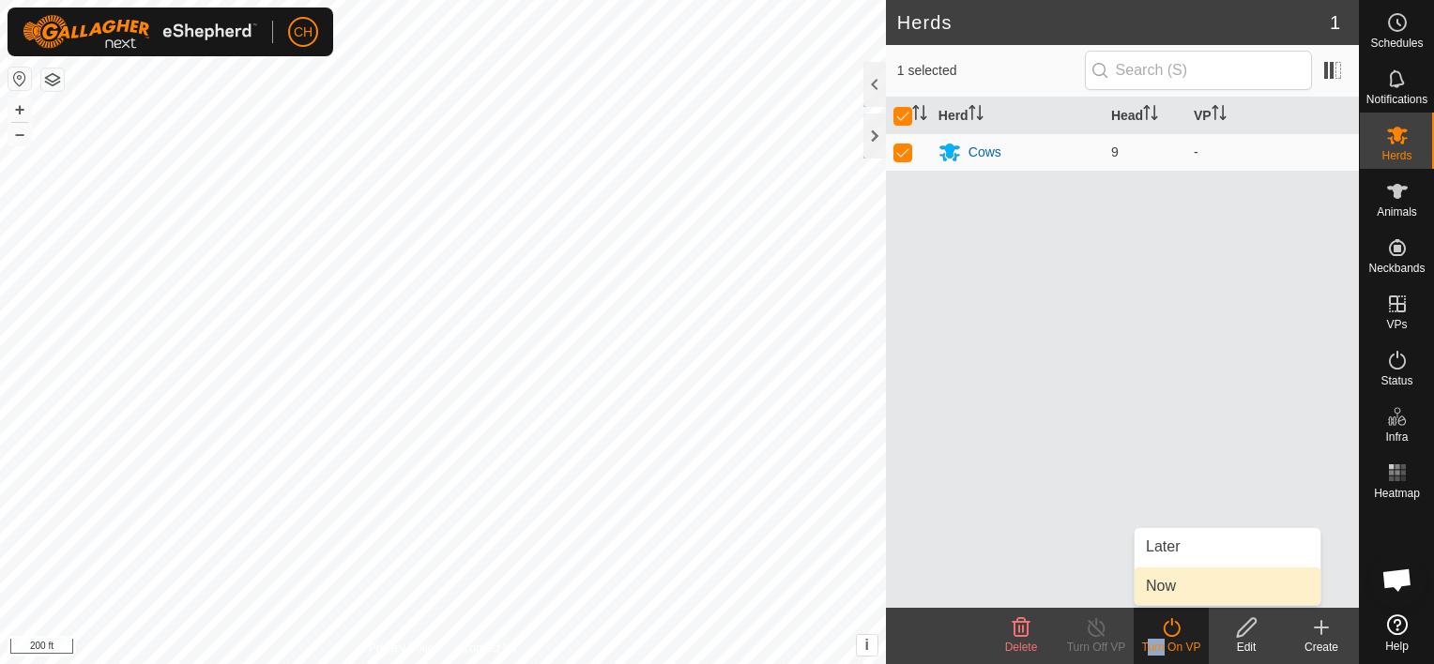
drag, startPoint x: 1165, startPoint y: 638, endPoint x: 1155, endPoint y: 589, distance: 49.9
click at [1155, 589] on link "Now" at bounding box center [1227, 587] width 186 height 38
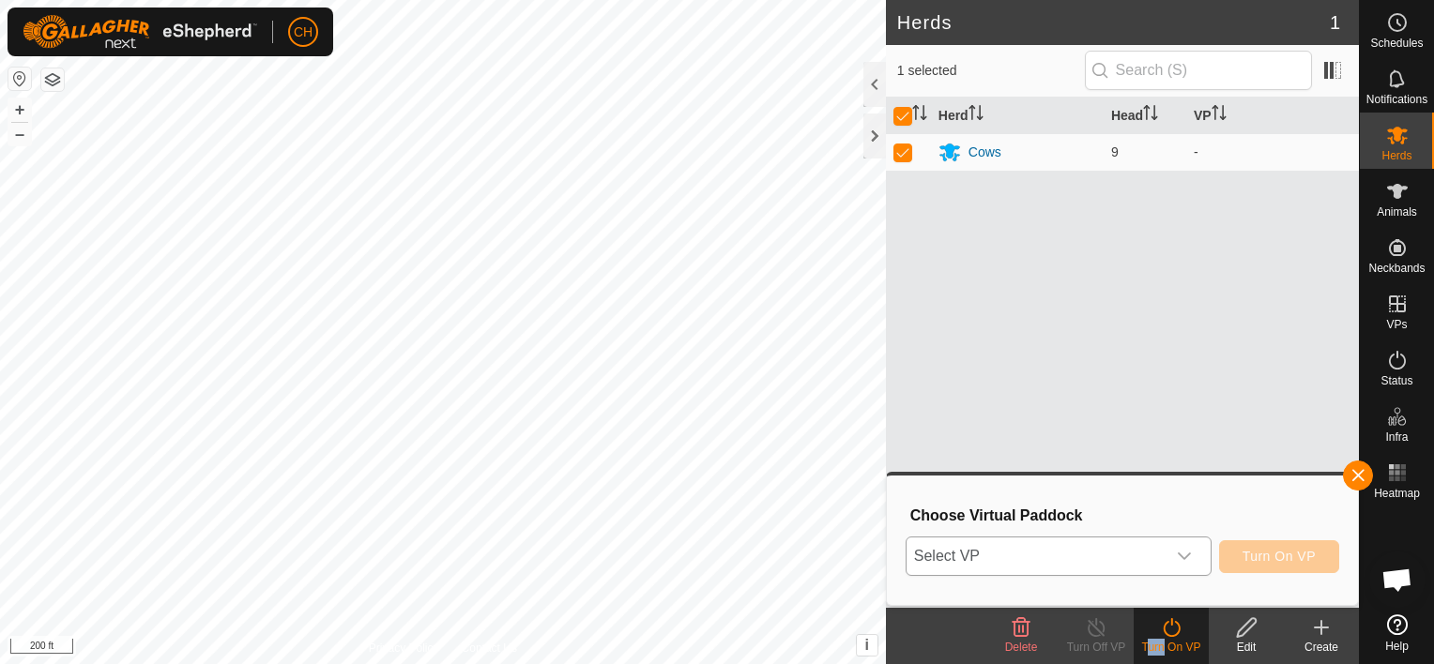
click at [1188, 559] on icon "dropdown trigger" at bounding box center [1184, 557] width 13 height 8
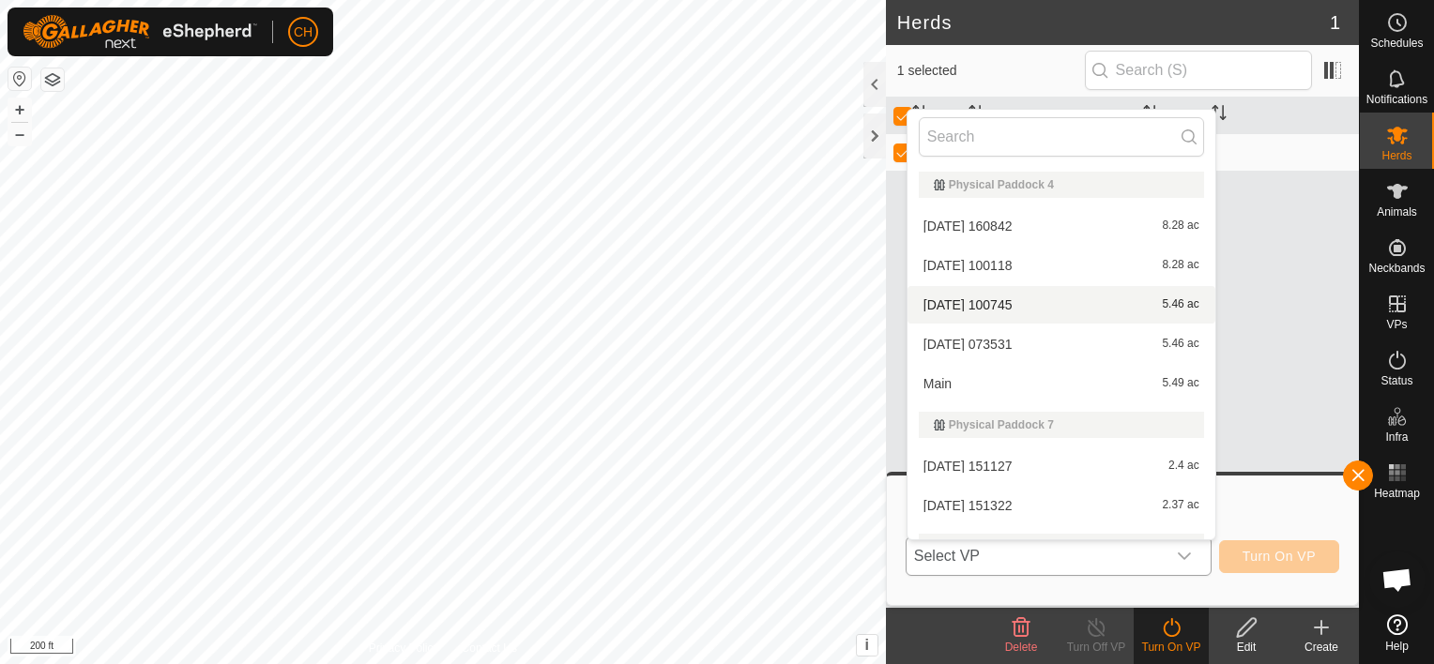
scroll to position [107, 0]
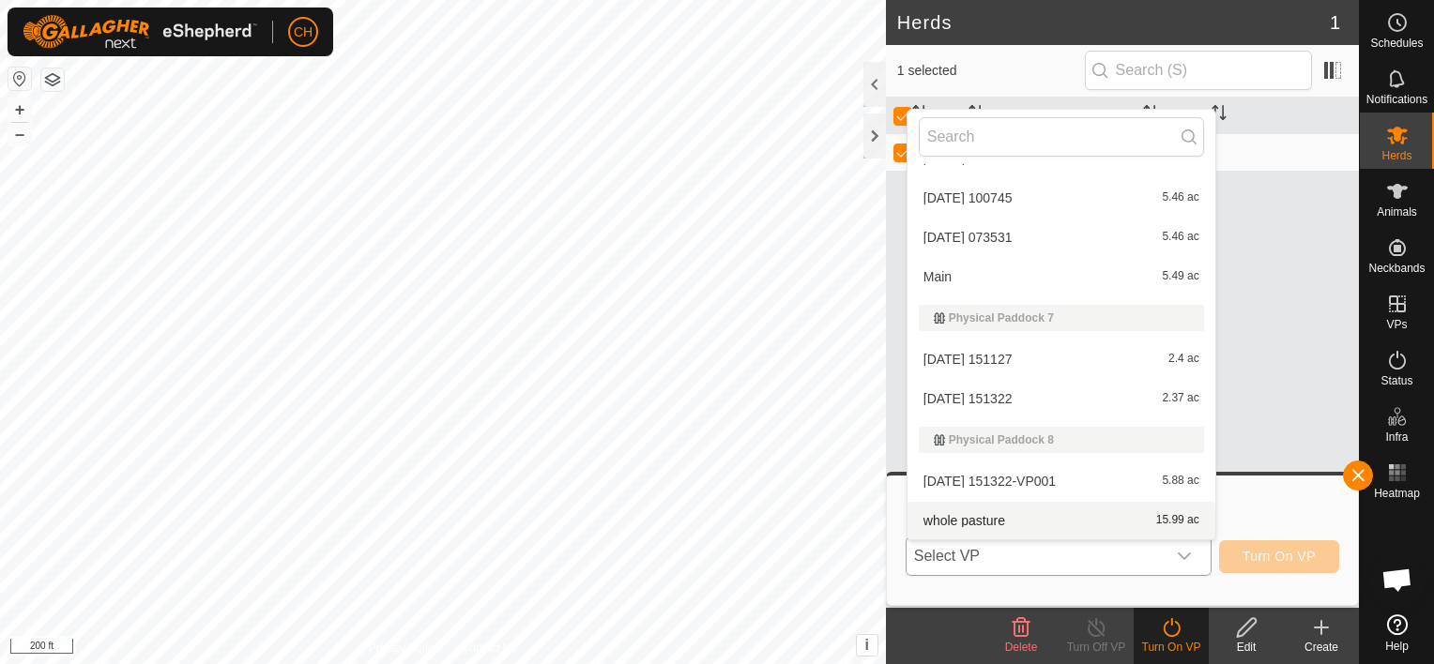
click at [995, 511] on li "whole pasture 15.99 ac" at bounding box center [1061, 521] width 308 height 38
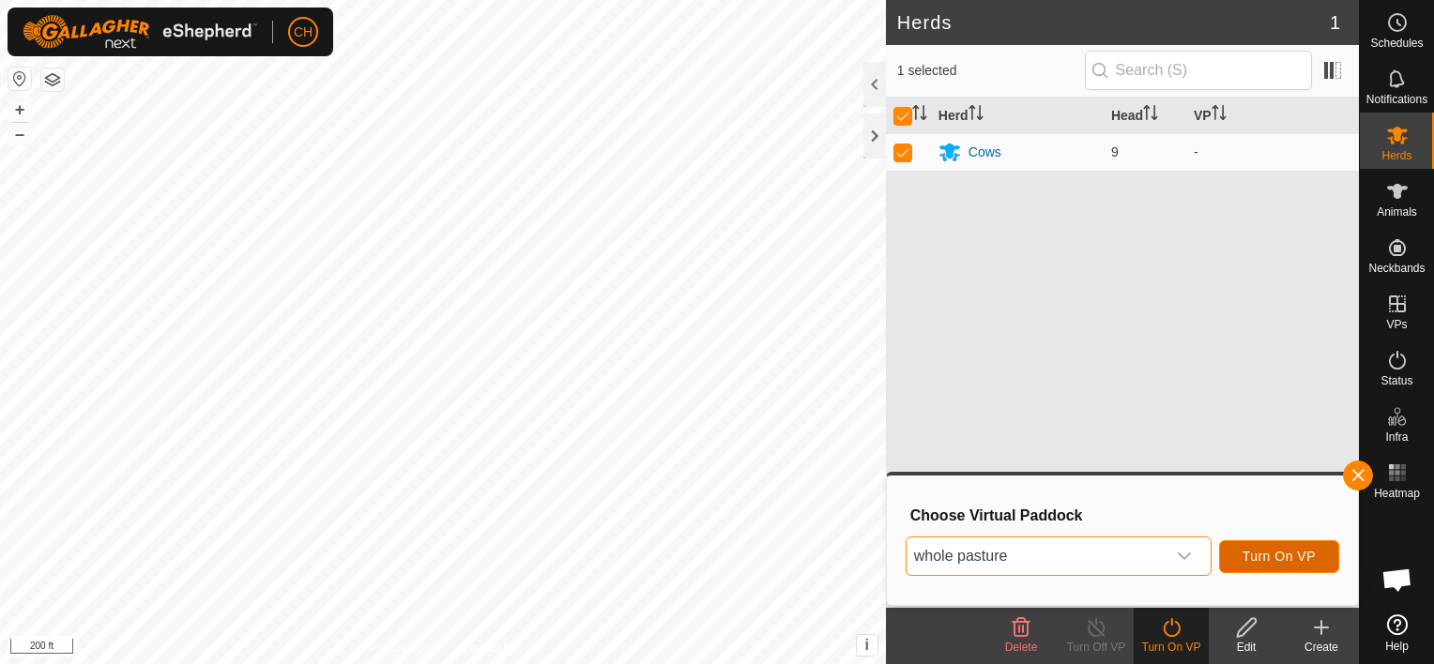
click at [1295, 559] on span "Turn On VP" at bounding box center [1278, 556] width 73 height 15
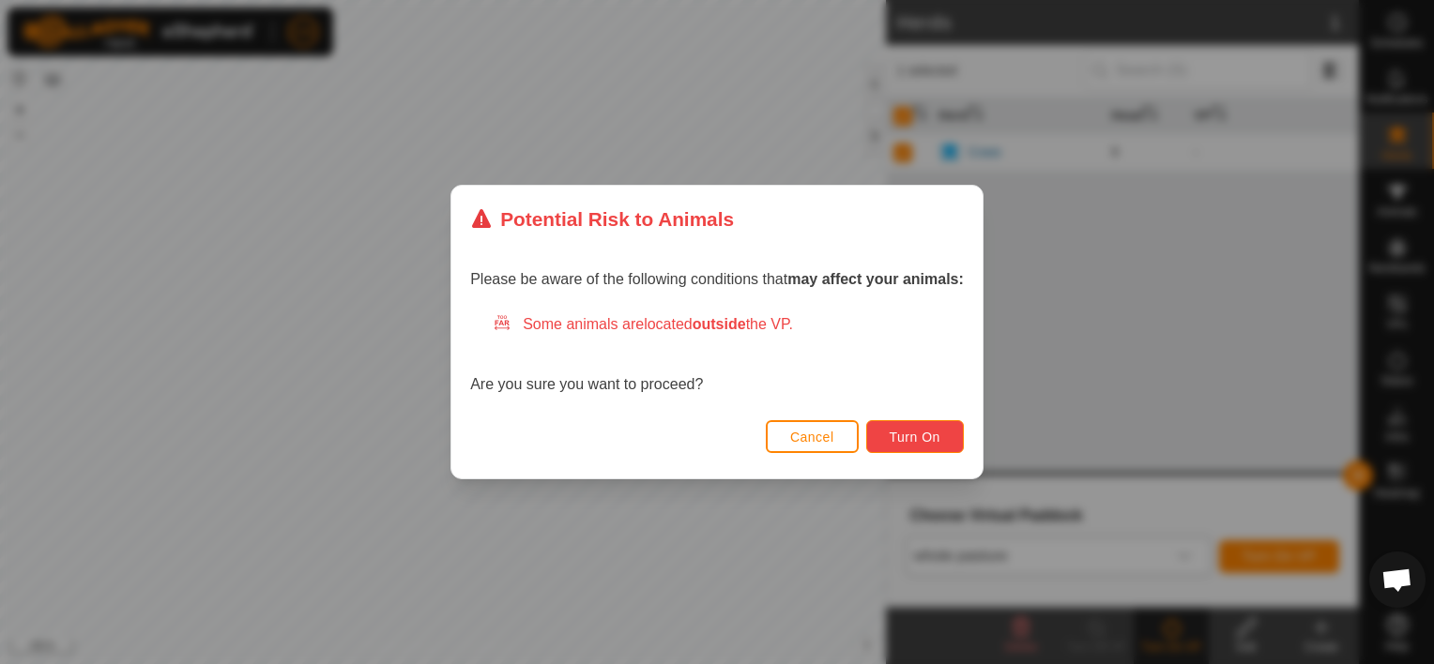
click at [924, 440] on span "Turn On" at bounding box center [915, 437] width 51 height 15
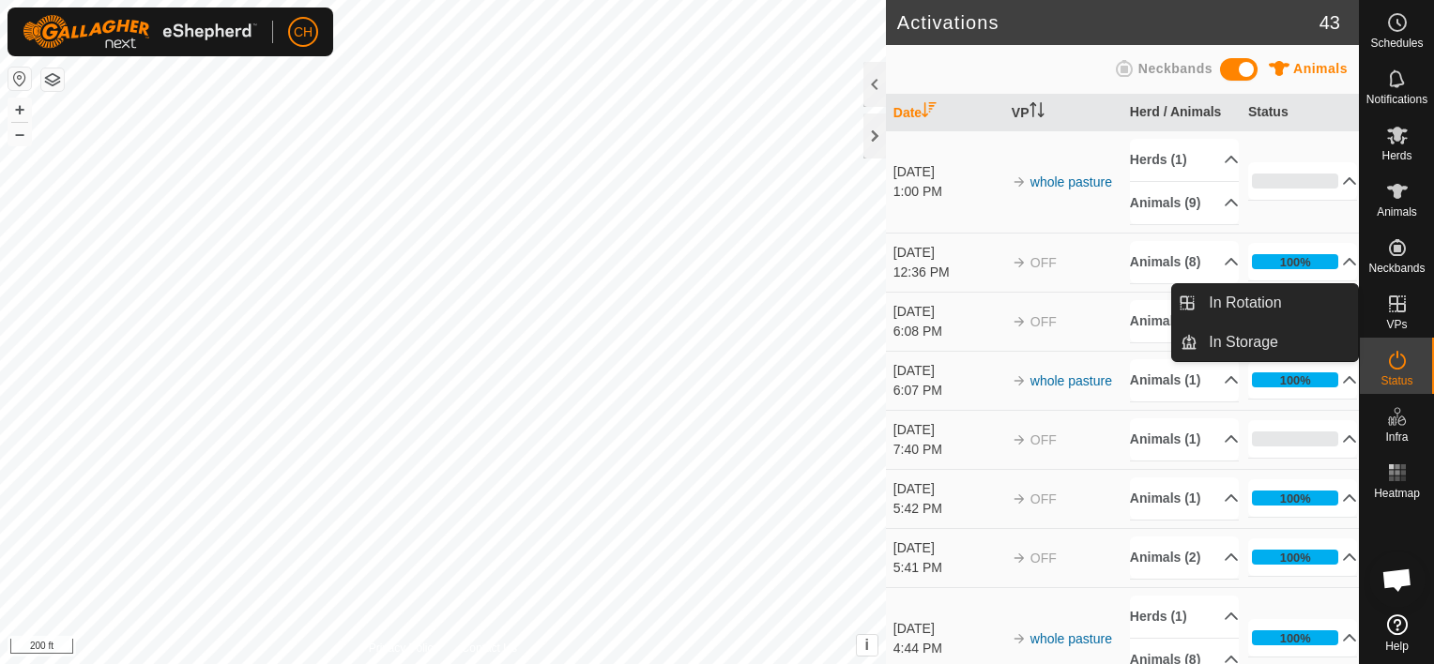
click at [1400, 307] on icon at bounding box center [1397, 304] width 23 height 23
click at [1396, 307] on icon at bounding box center [1397, 304] width 17 height 17
click at [1398, 312] on icon at bounding box center [1397, 304] width 17 height 17
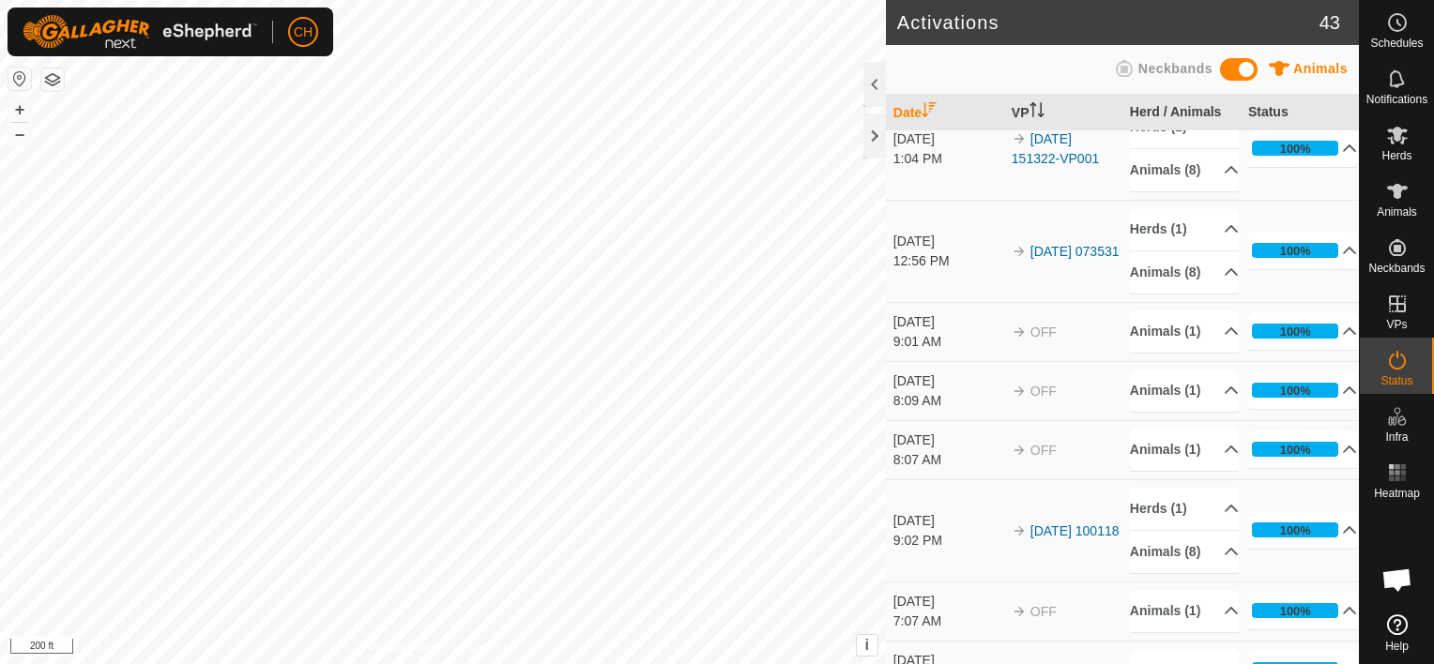
scroll to position [1370, 0]
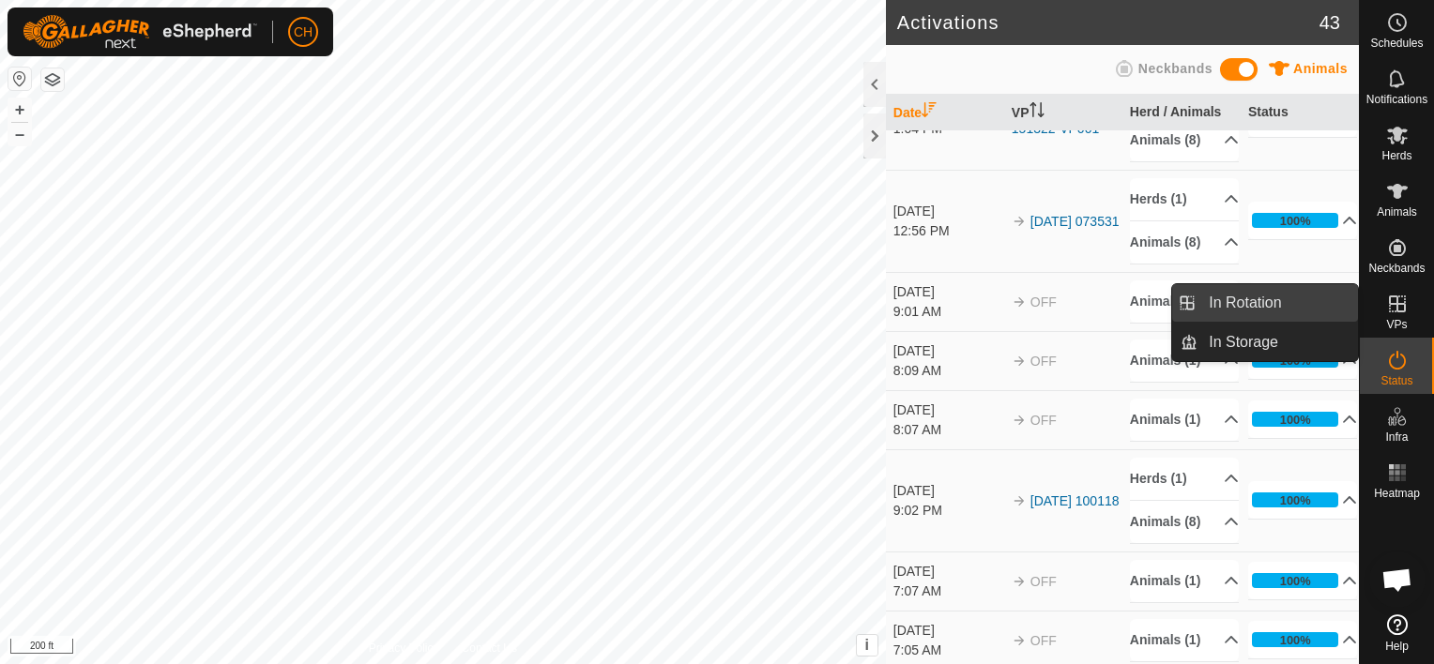
click at [1264, 304] on link "In Rotation" at bounding box center [1277, 303] width 160 height 38
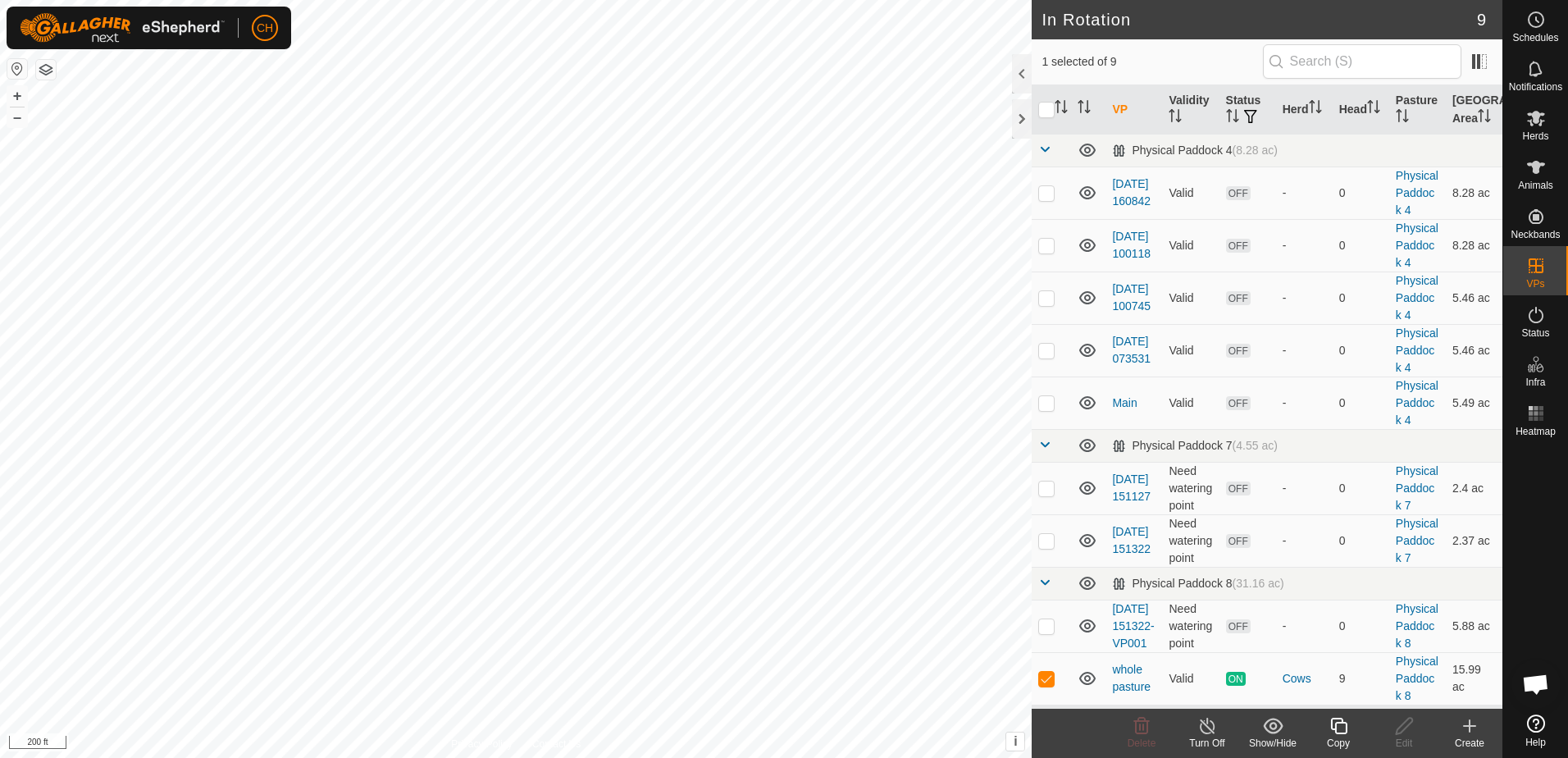
scroll to position [152, 0]
